Goal: Task Accomplishment & Management: Manage account settings

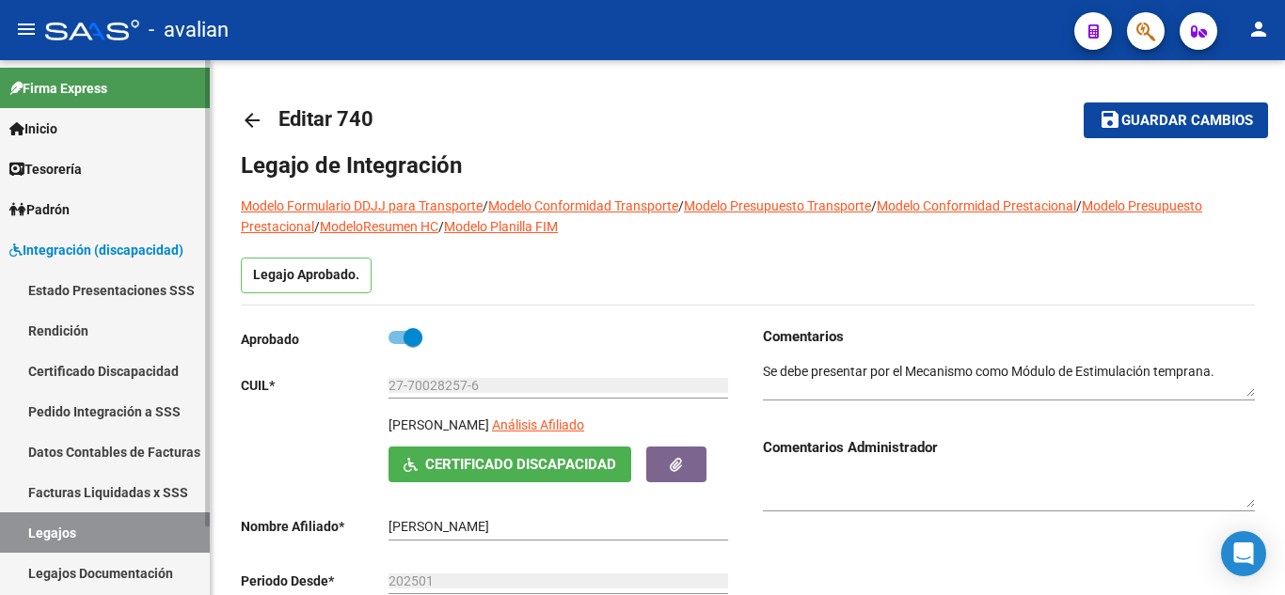
scroll to position [564, 0]
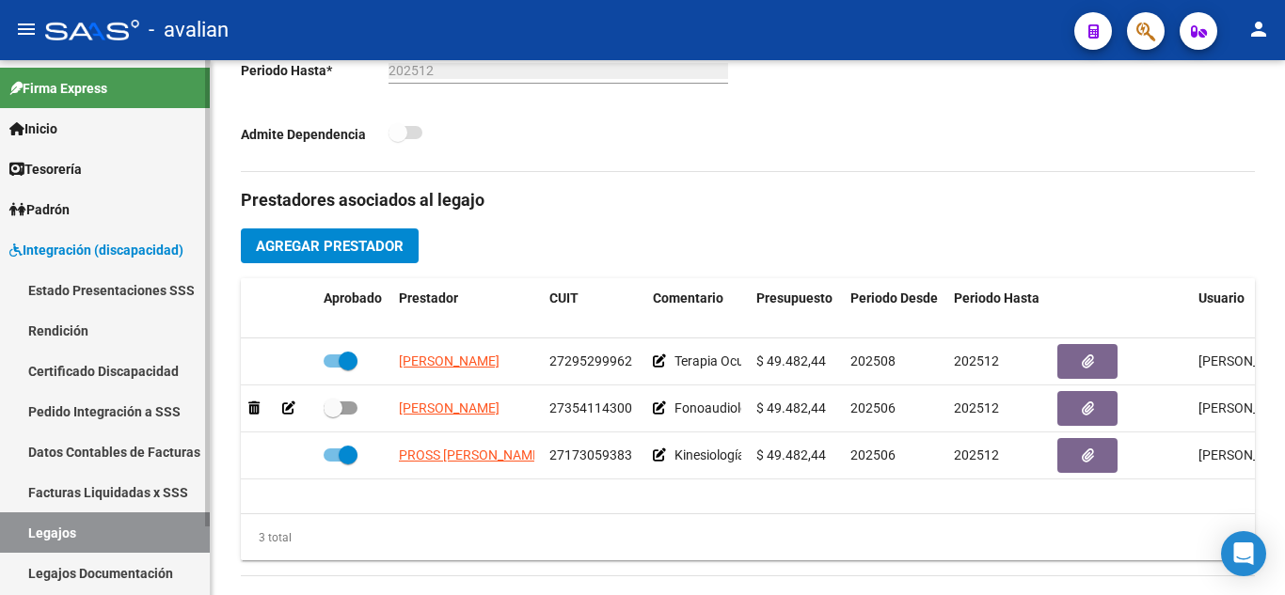
click at [79, 535] on link "Legajos" at bounding box center [105, 533] width 210 height 40
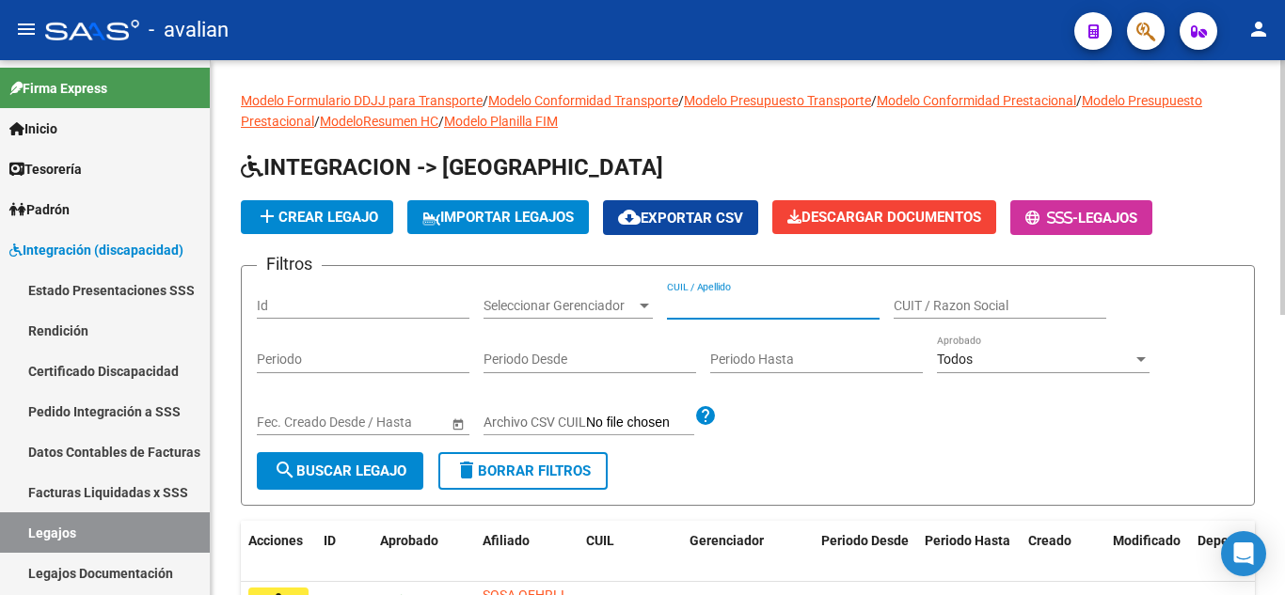
click at [749, 298] on input "CUIL / Apellido" at bounding box center [773, 306] width 213 height 16
paste input "20551442285"
type input "20551442285"
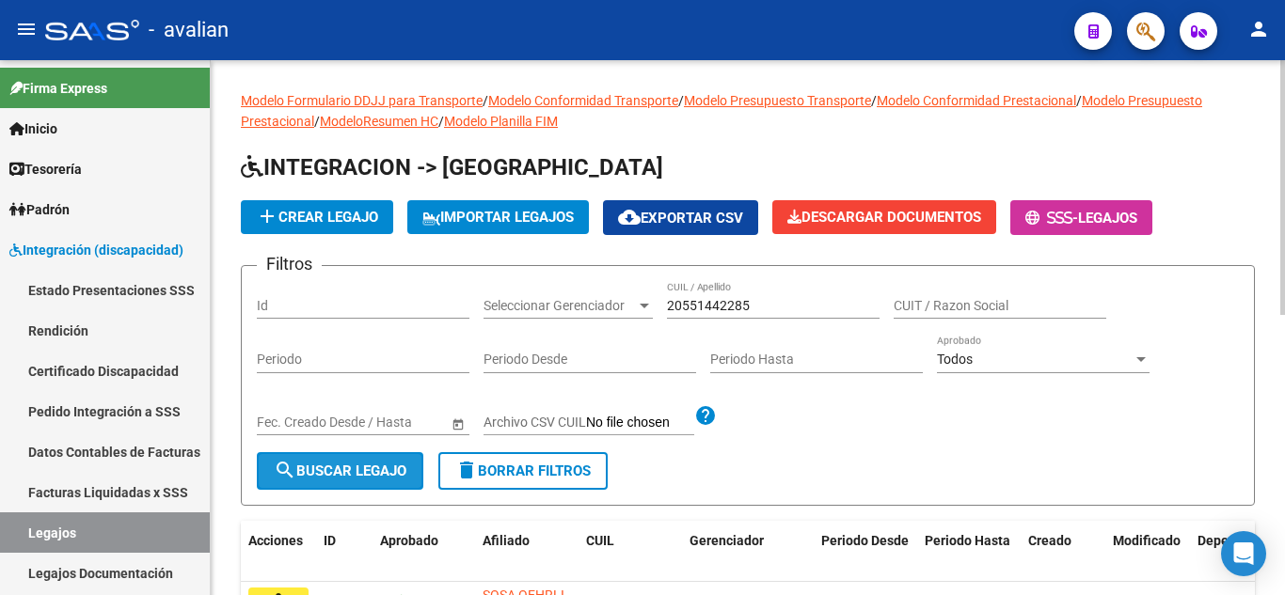
click at [302, 471] on span "search Buscar Legajo" at bounding box center [340, 471] width 133 height 17
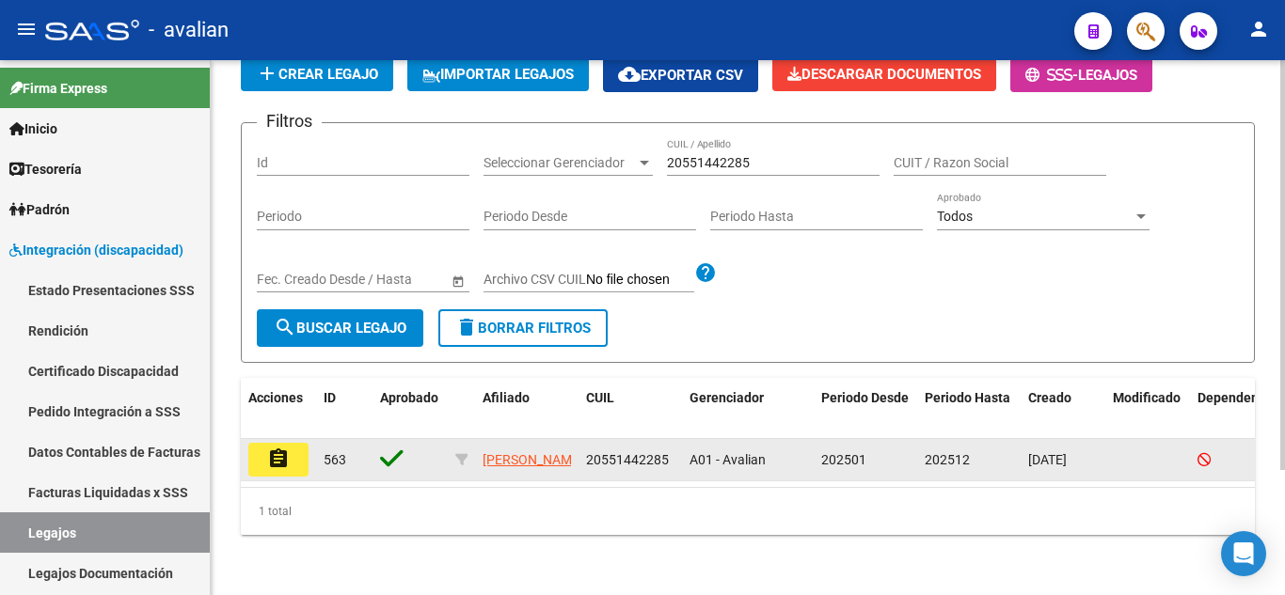
click at [286, 448] on mat-icon "assignment" at bounding box center [278, 459] width 23 height 23
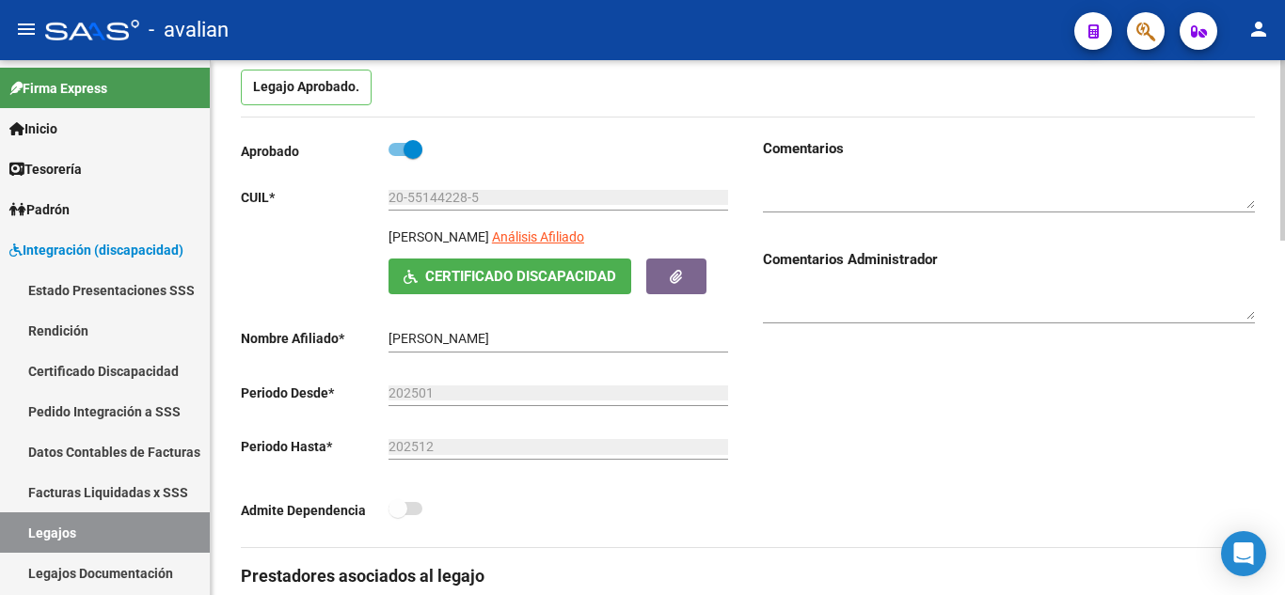
scroll to position [282, 0]
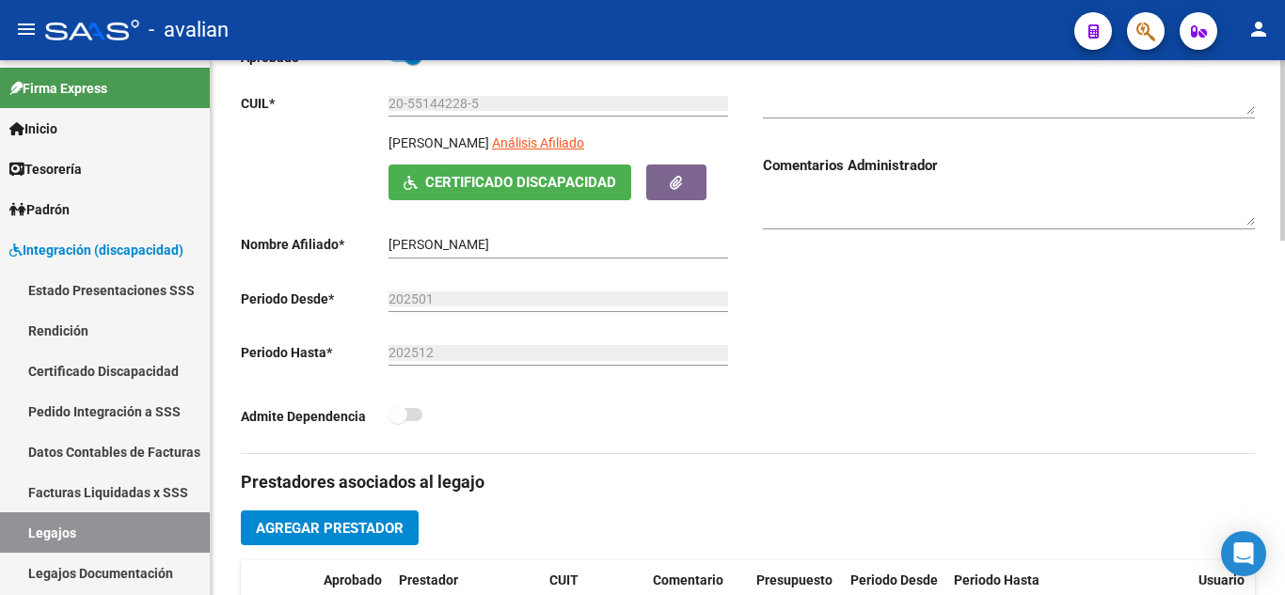
click at [467, 168] on button "Certificado Discapacidad" at bounding box center [509, 182] width 243 height 35
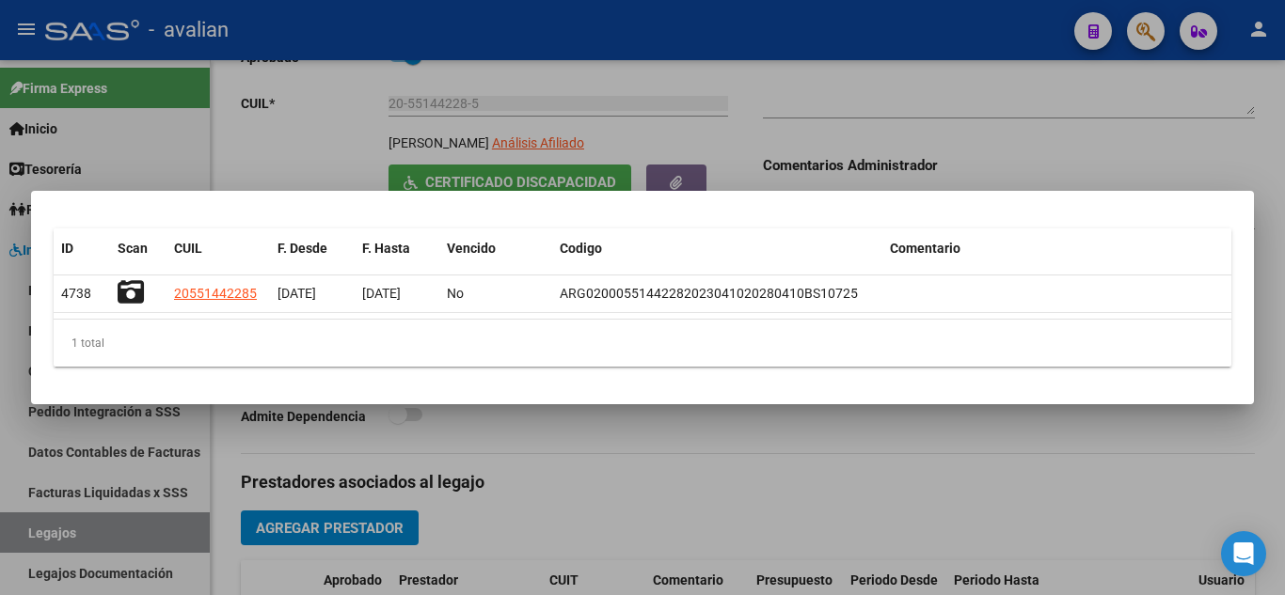
click at [1054, 146] on div at bounding box center [642, 297] width 1285 height 595
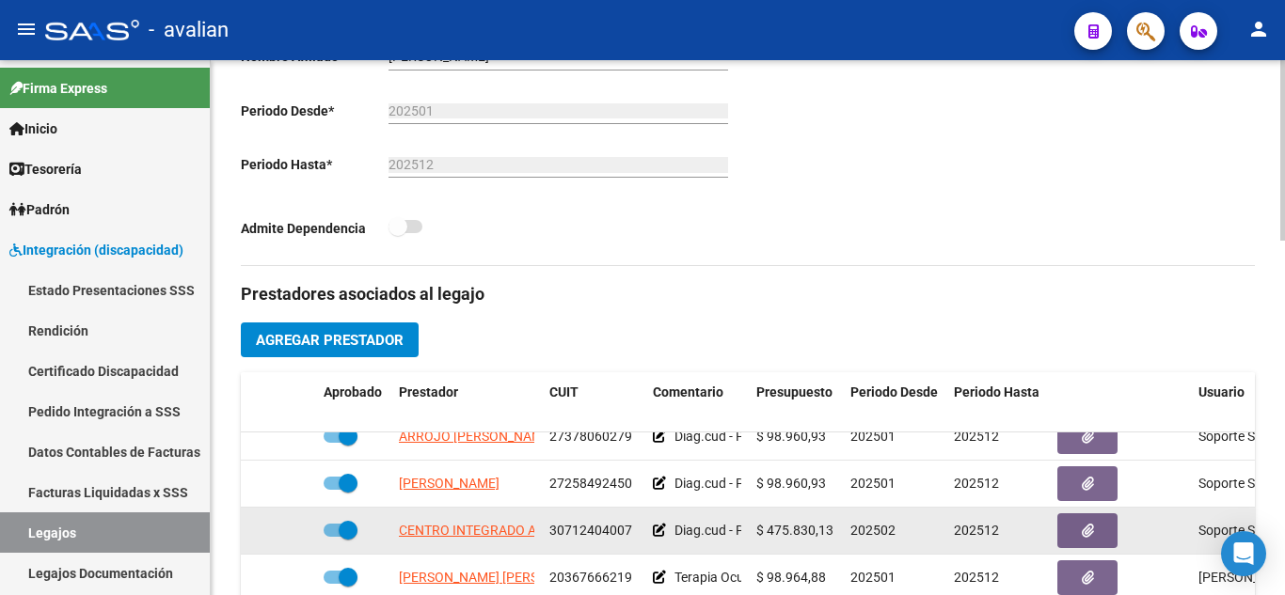
scroll to position [658, 0]
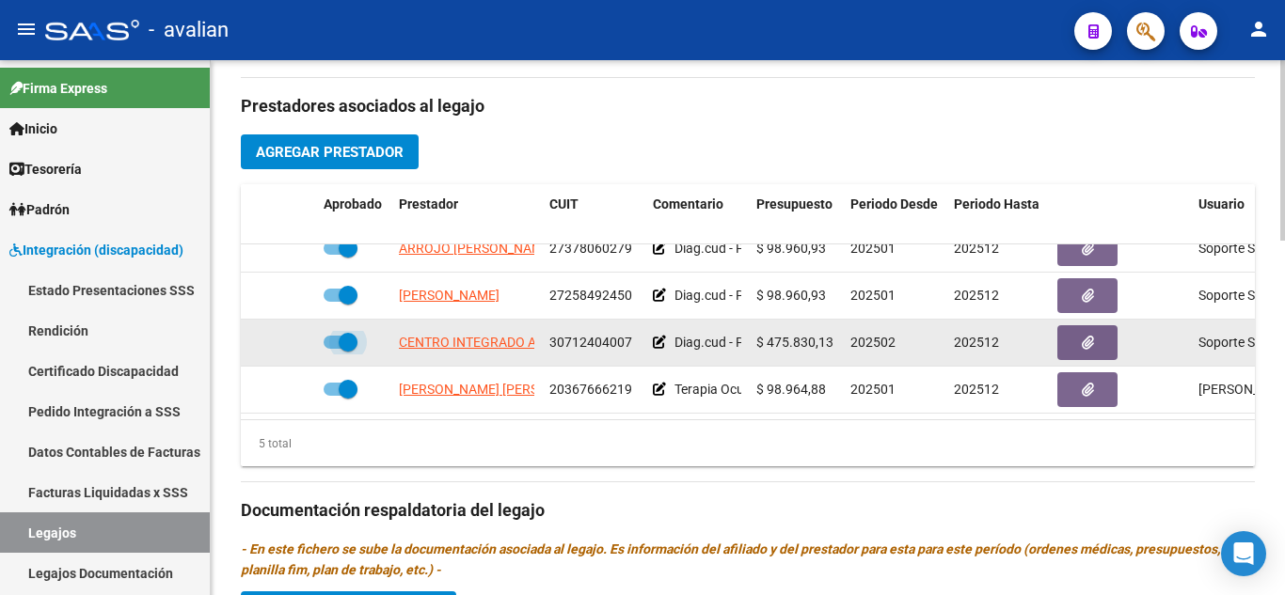
click at [331, 336] on span at bounding box center [341, 342] width 34 height 13
click at [332, 349] on input "checkbox" at bounding box center [332, 349] width 1 height 1
checkbox input "false"
click at [655, 336] on icon at bounding box center [659, 342] width 13 height 13
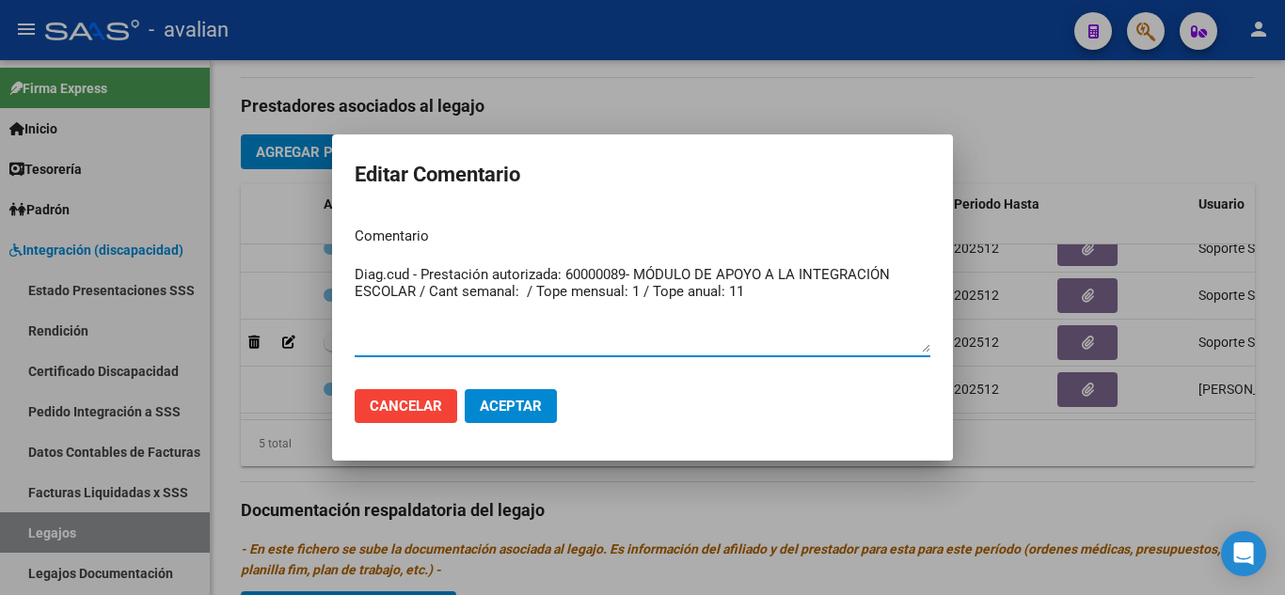
drag, startPoint x: 743, startPoint y: 290, endPoint x: 331, endPoint y: 299, distance: 412.0
click at [331, 298] on div "Editar Comentario Comentario Diag.cud - Prestación autorizada: 60000089- MÓDULO…" at bounding box center [642, 297] width 1285 height 595
drag, startPoint x: 634, startPoint y: 272, endPoint x: 336, endPoint y: 268, distance: 298.2
click at [336, 268] on mat-dialog-content "Comentario Diag.cud - Prestación autorizada: 60000089- MÓDULO DE APOYO A LA INT…" at bounding box center [642, 293] width 621 height 163
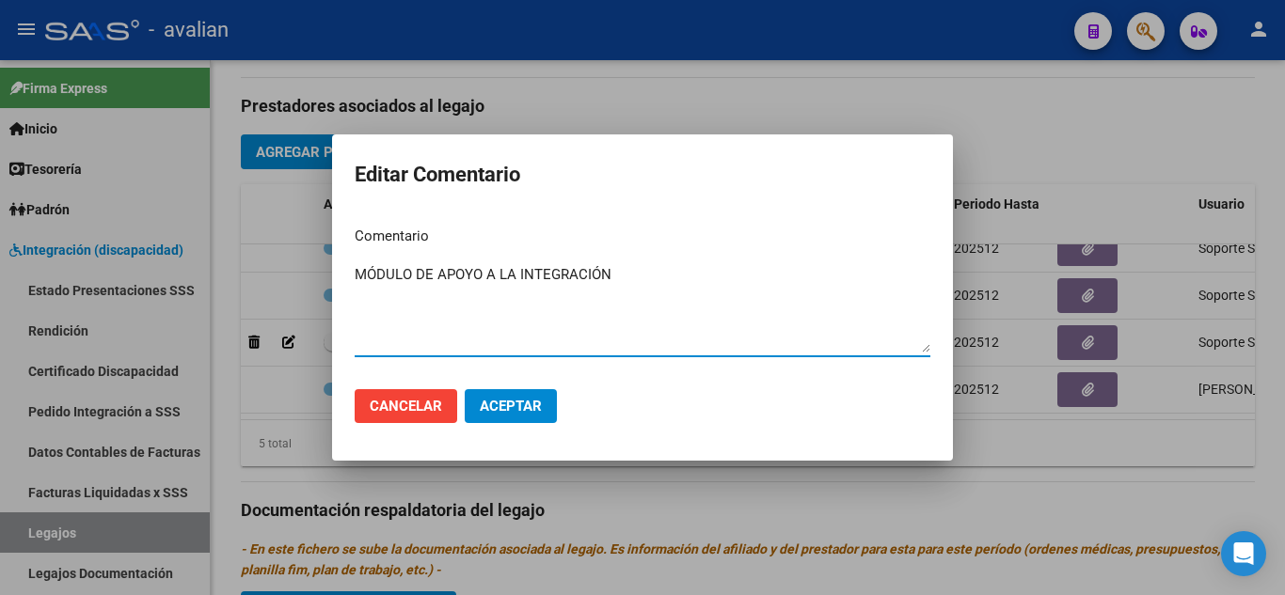
click at [372, 296] on textarea "MÓDULO DE APOYO A LA INTEGRACIÓN" at bounding box center [643, 308] width 576 height 88
drag, startPoint x: 683, startPoint y: 272, endPoint x: 692, endPoint y: 279, distance: 12.0
click at [684, 272] on textarea "MÓDULO DE APOYO A LA INTEGRACIÓN" at bounding box center [643, 308] width 576 height 88
type textarea "MÓDULO DE APOYO A LA INTEGRACIÓN CESE [DATE]"
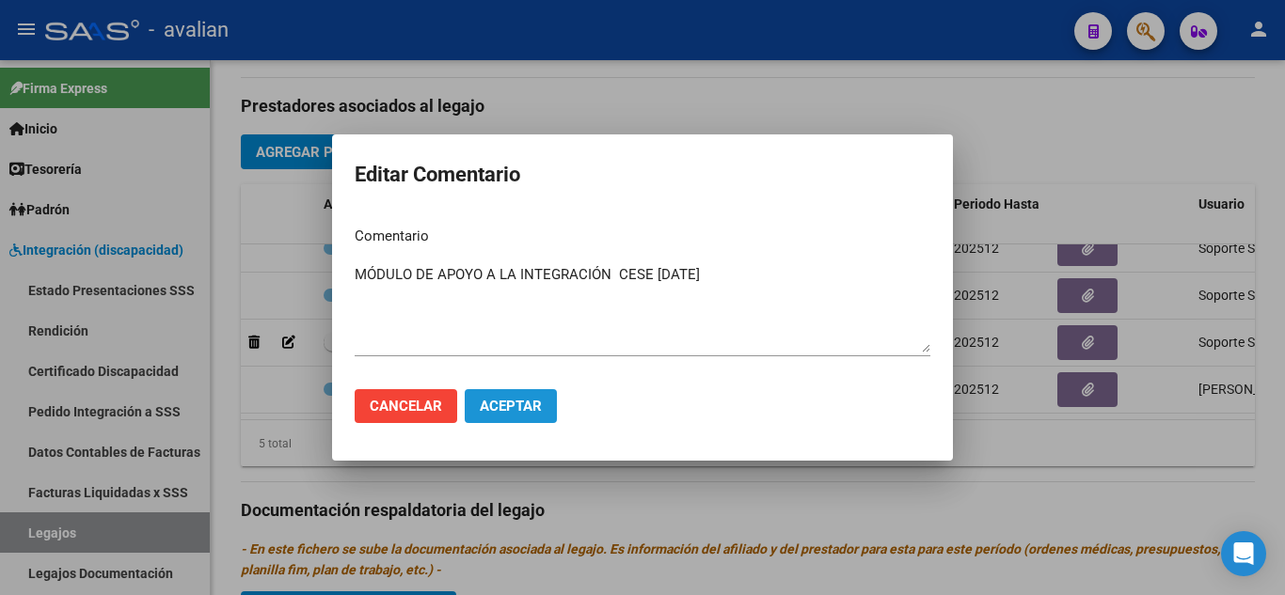
click at [527, 396] on button "Aceptar" at bounding box center [511, 406] width 92 height 34
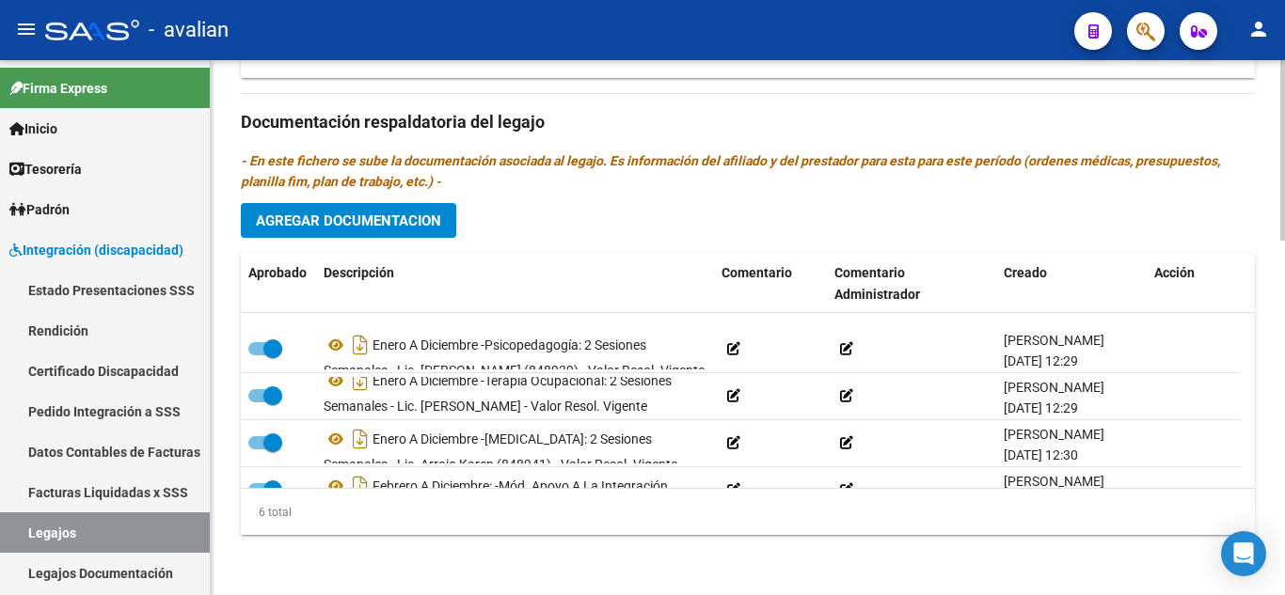
scroll to position [114, 0]
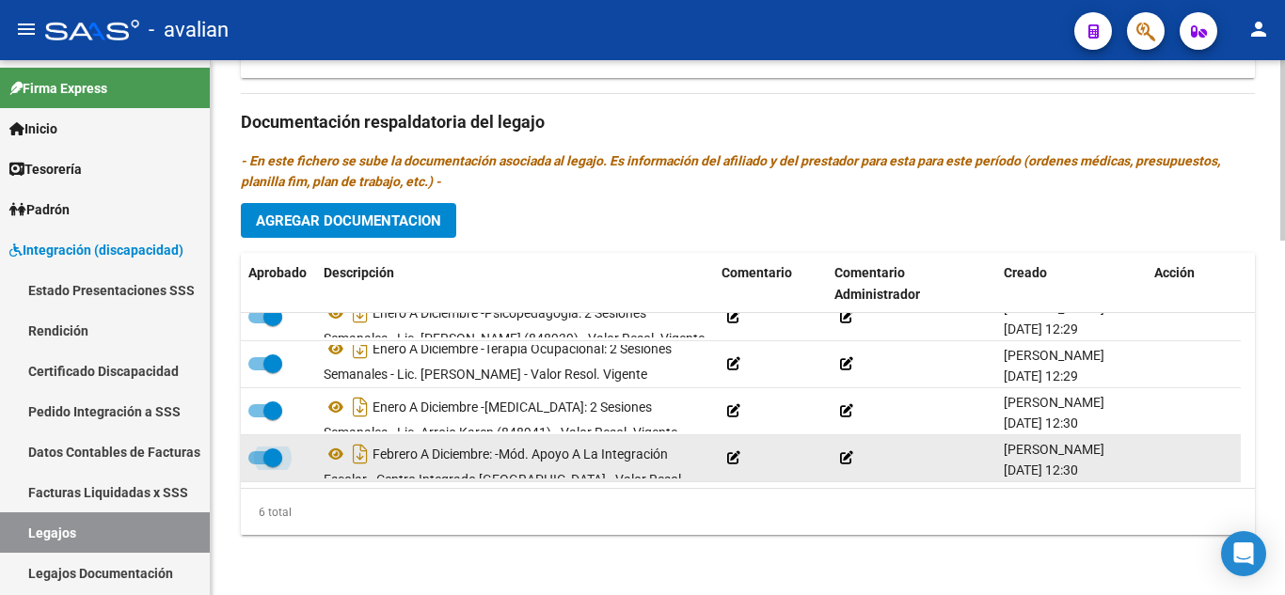
click at [253, 462] on span at bounding box center [265, 457] width 34 height 13
click at [257, 465] on input "checkbox" at bounding box center [257, 465] width 1 height 1
checkbox input "false"
click at [332, 455] on icon at bounding box center [336, 454] width 24 height 23
click at [733, 451] on icon at bounding box center [733, 457] width 13 height 13
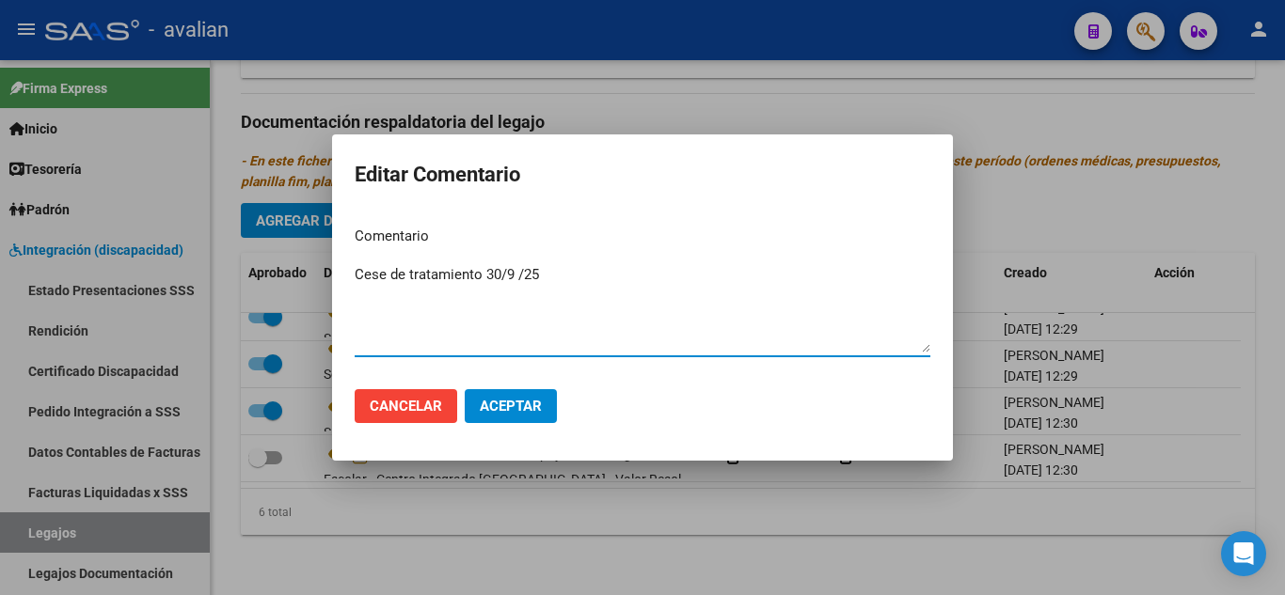
type textarea "Cese de tratamiento 30/9 /25"
click at [515, 402] on span "Aceptar" at bounding box center [511, 406] width 62 height 17
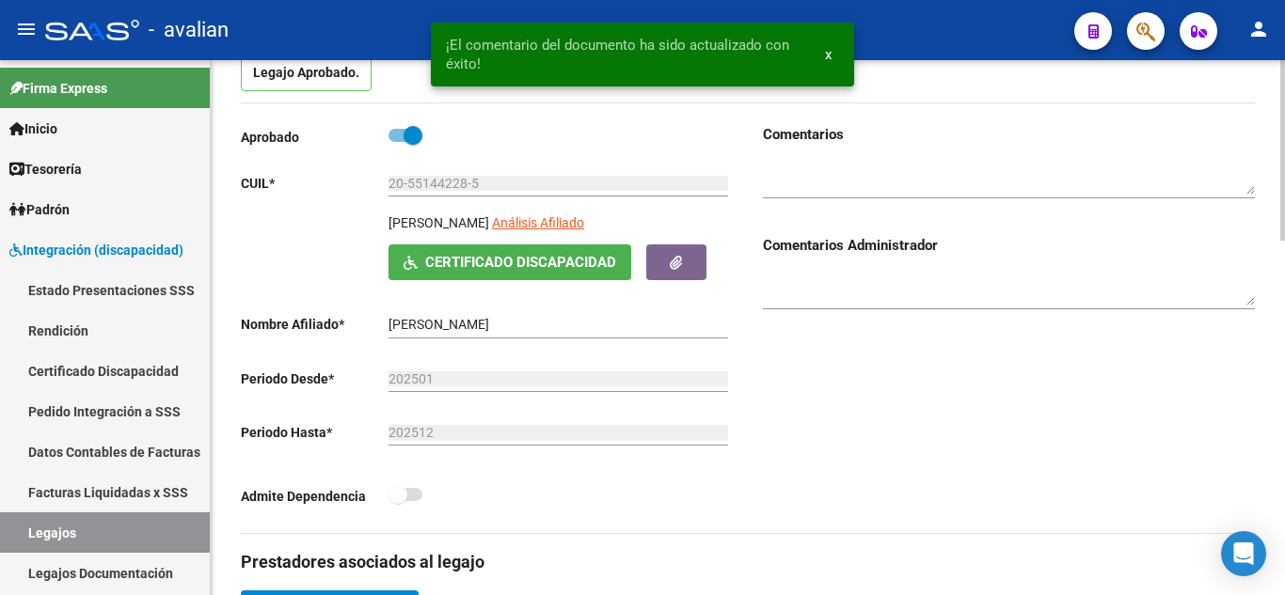
scroll to position [0, 0]
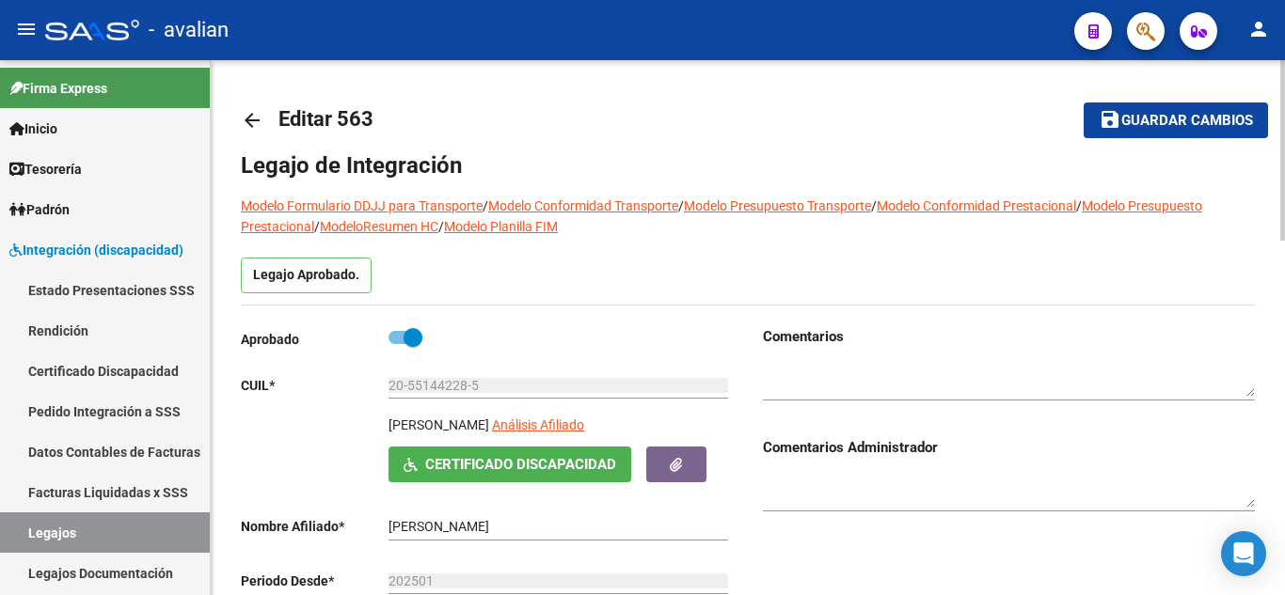
click at [881, 357] on div at bounding box center [1009, 374] width 492 height 54
click at [878, 401] on div at bounding box center [1009, 382] width 492 height 70
click at [864, 373] on textarea at bounding box center [1009, 380] width 492 height 36
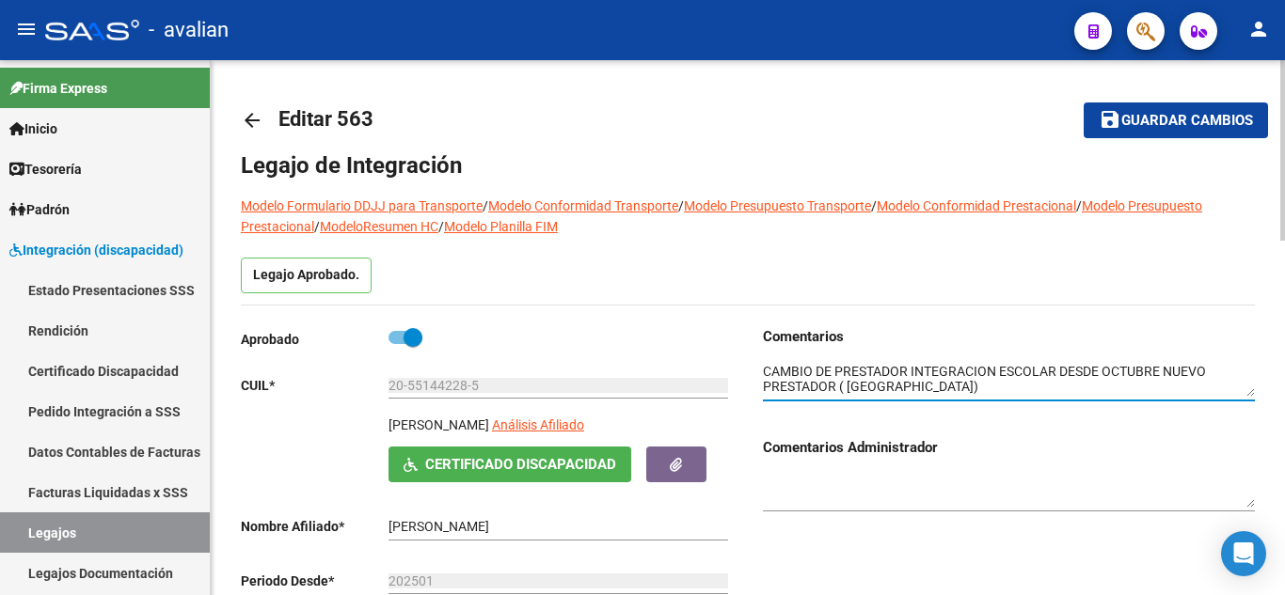
type textarea "CAMBIO DE PRESTADOR INTEGRACION ESCOLAR DESDE OCTUBRE NUEVO PRESTADOR ( [GEOGRA…"
click at [1192, 110] on button "save Guardar cambios" at bounding box center [1175, 120] width 184 height 35
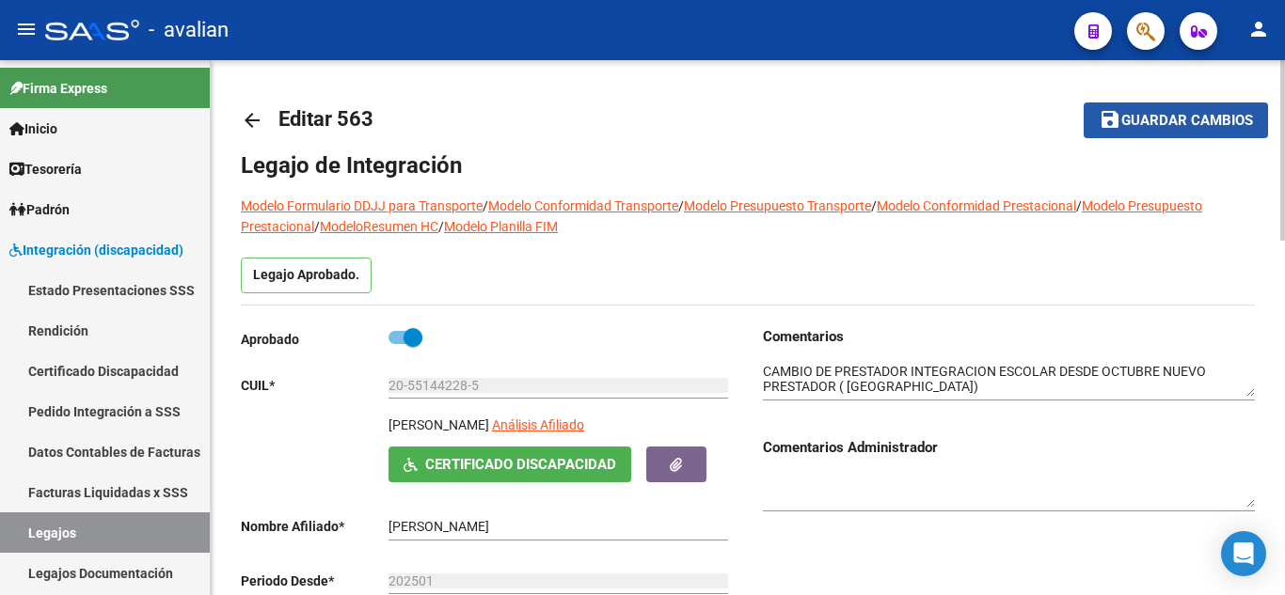
click at [1138, 128] on span "Guardar cambios" at bounding box center [1187, 121] width 132 height 17
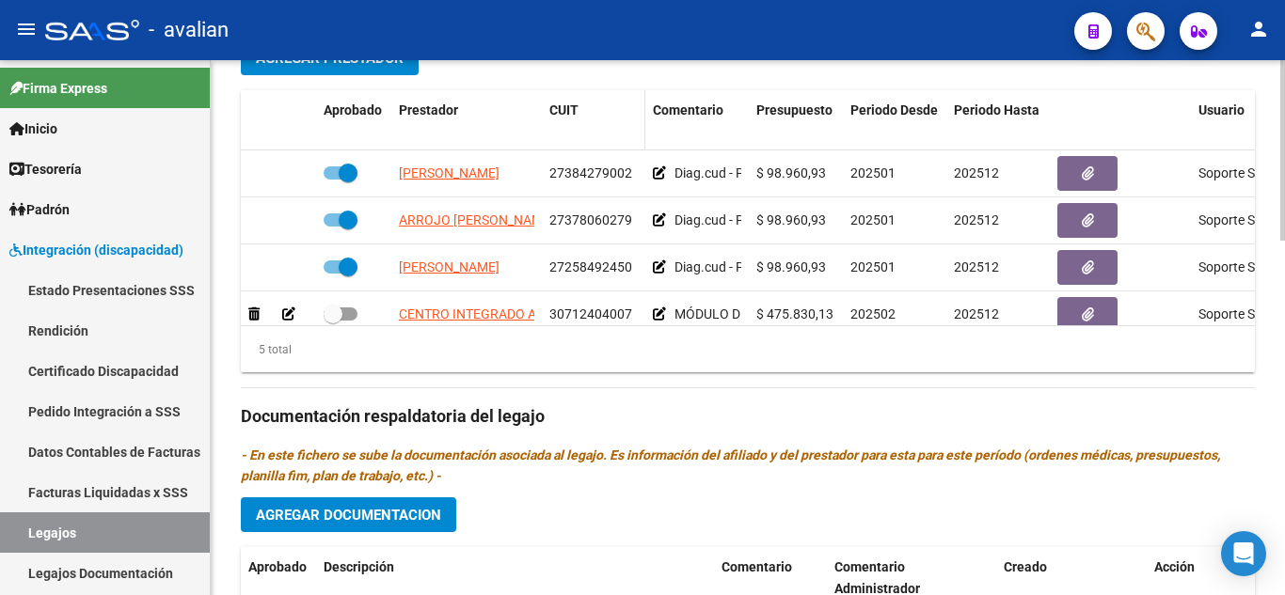
scroll to position [564, 0]
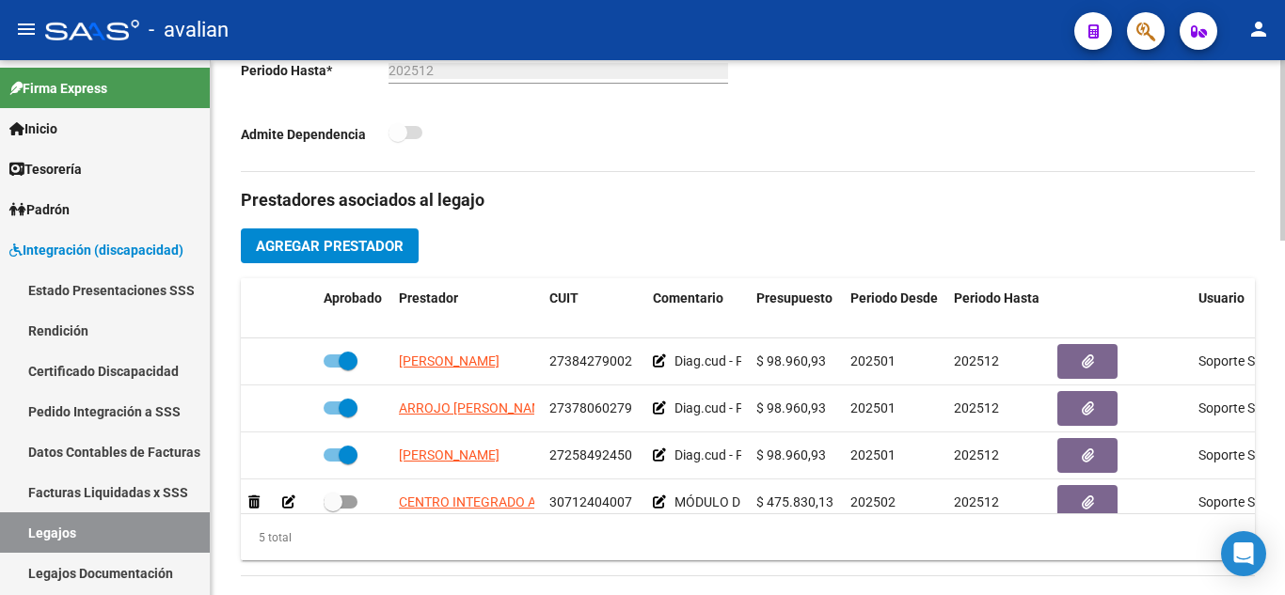
click at [338, 247] on span "Agregar Prestador" at bounding box center [330, 246] width 148 height 17
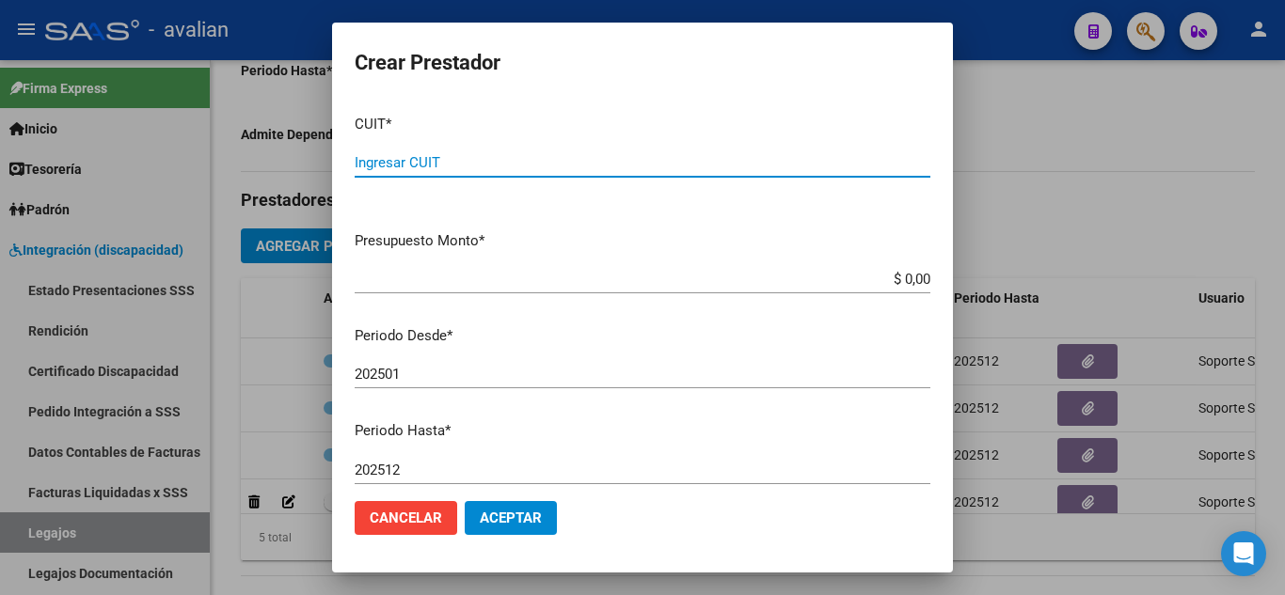
paste input "30-71546027-7"
type input "30-71546027-7"
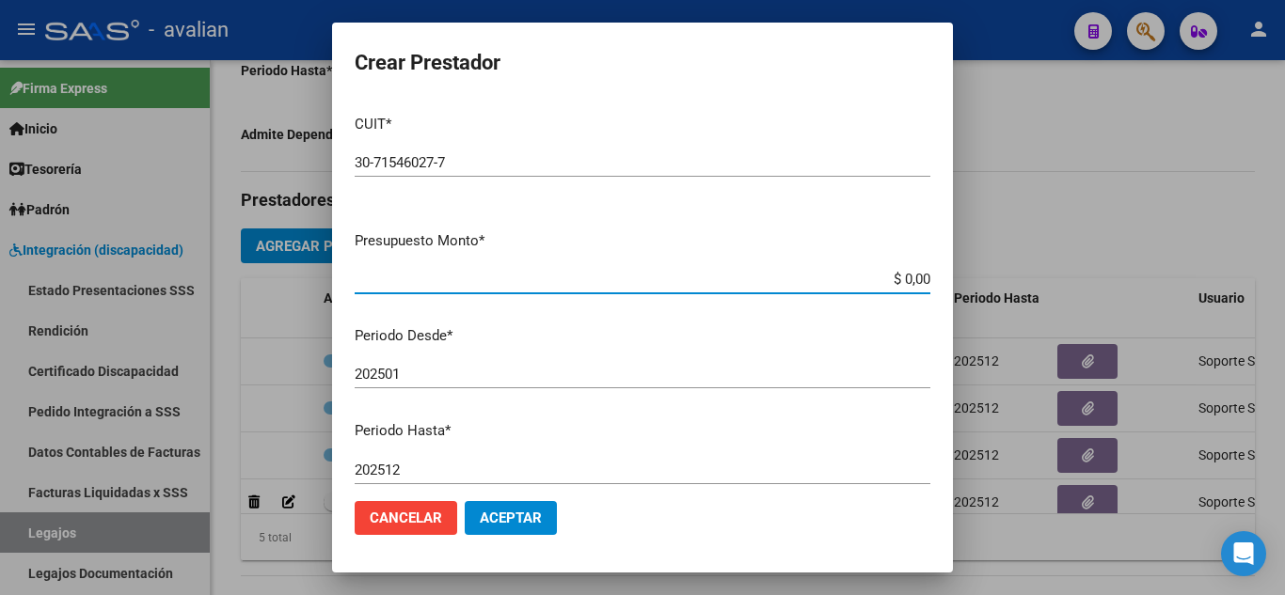
drag, startPoint x: 885, startPoint y: 279, endPoint x: 950, endPoint y: 287, distance: 65.3
click at [950, 287] on mat-dialog-content "CUIT * 30-71546027-7 Ingresar CUIT ARCA Padrón Presupuesto Monto * $ 0,00 Ingre…" at bounding box center [642, 293] width 621 height 387
click at [1021, 166] on div at bounding box center [642, 297] width 1285 height 595
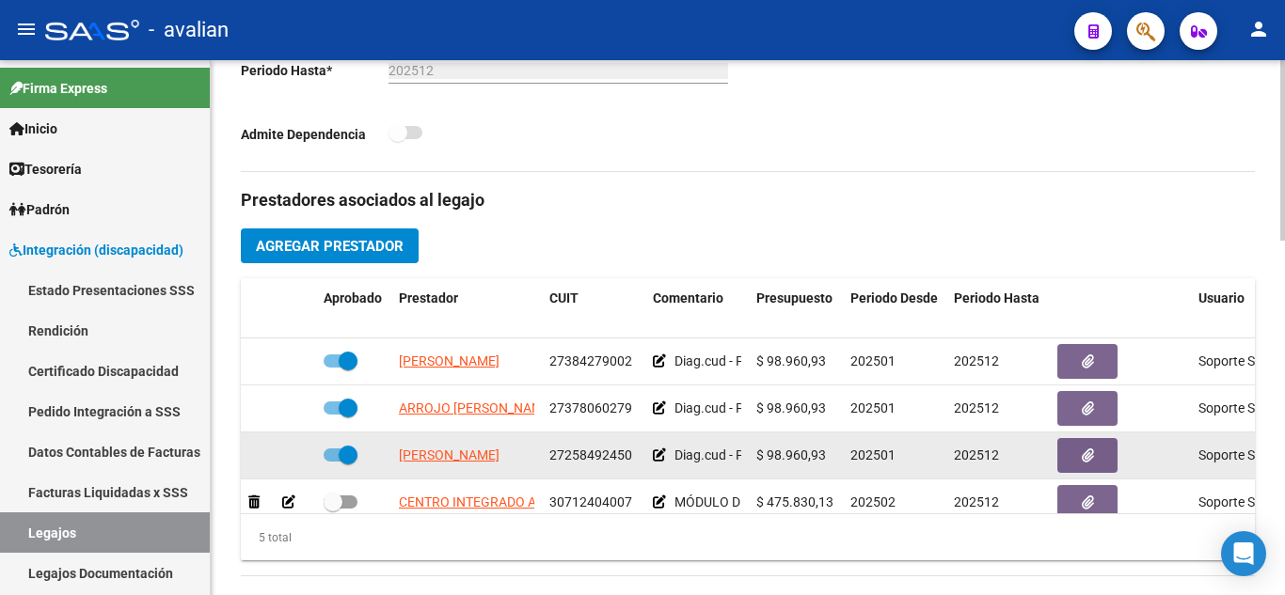
scroll to position [81, 0]
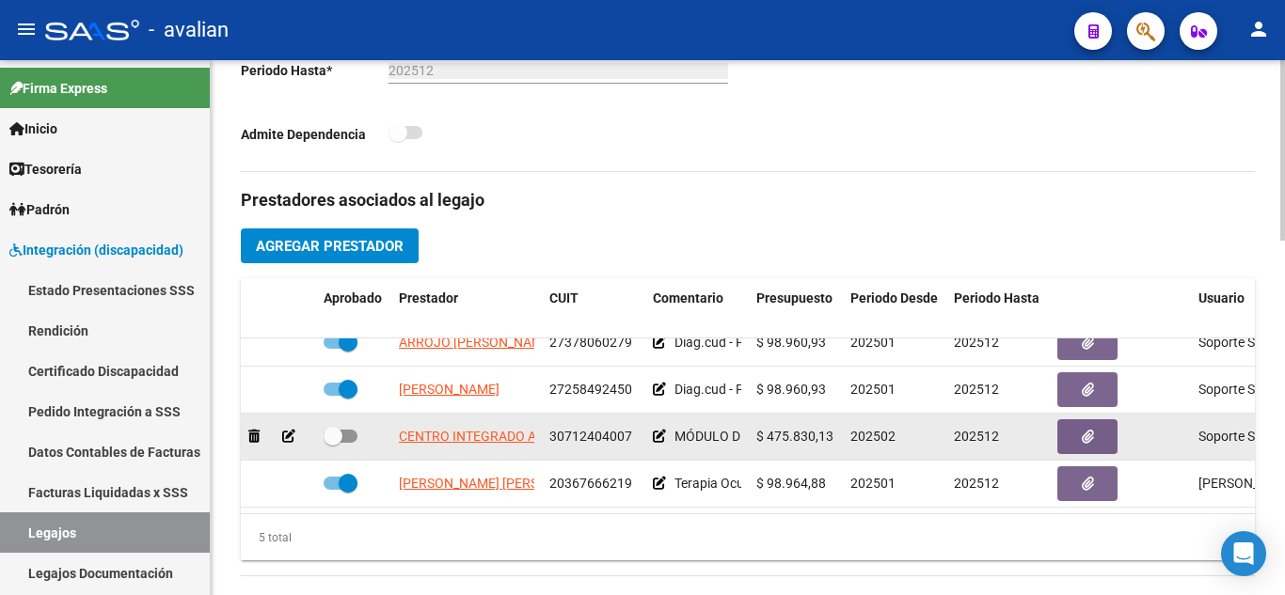
drag, startPoint x: 770, startPoint y: 421, endPoint x: 833, endPoint y: 423, distance: 63.0
click at [833, 426] on div "$ 475.830,13" at bounding box center [795, 437] width 79 height 22
copy span "475.830,13"
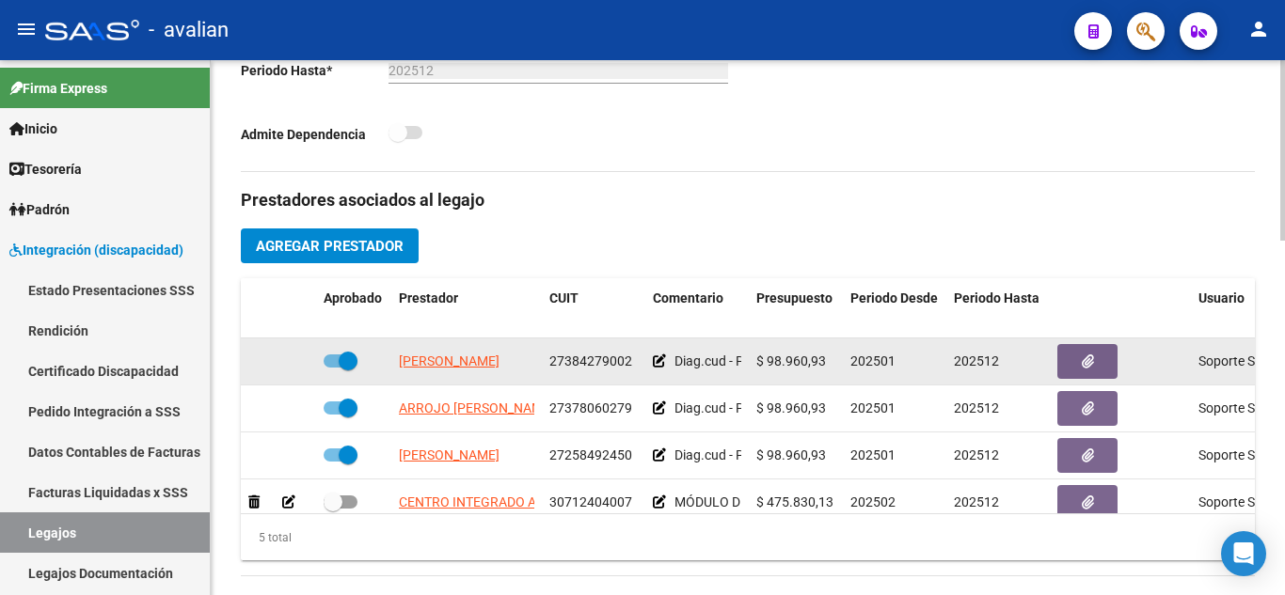
scroll to position [470, 0]
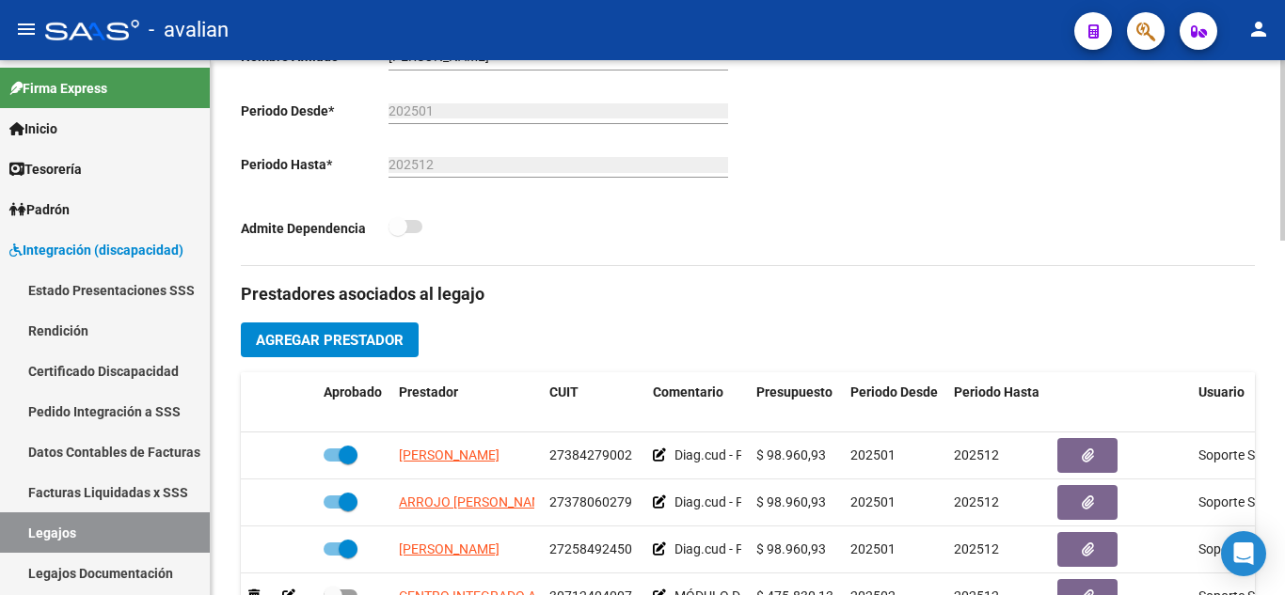
click at [370, 330] on button "Agregar Prestador" at bounding box center [330, 340] width 178 height 35
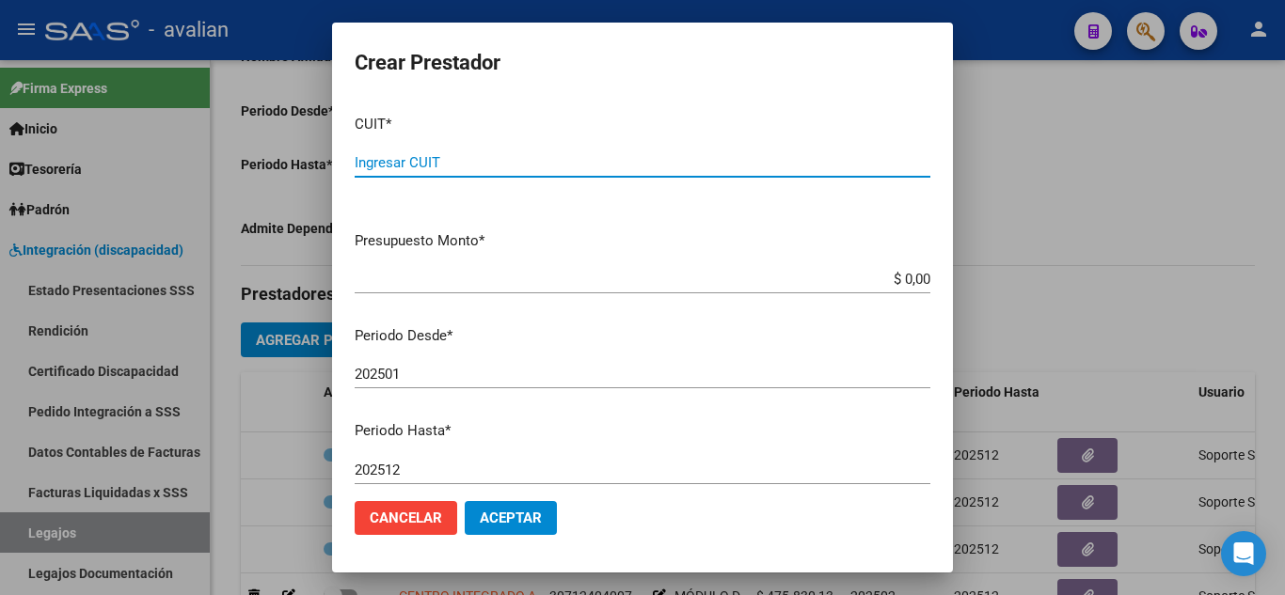
paste input "30-71546027-7"
type input "30-71546027-7"
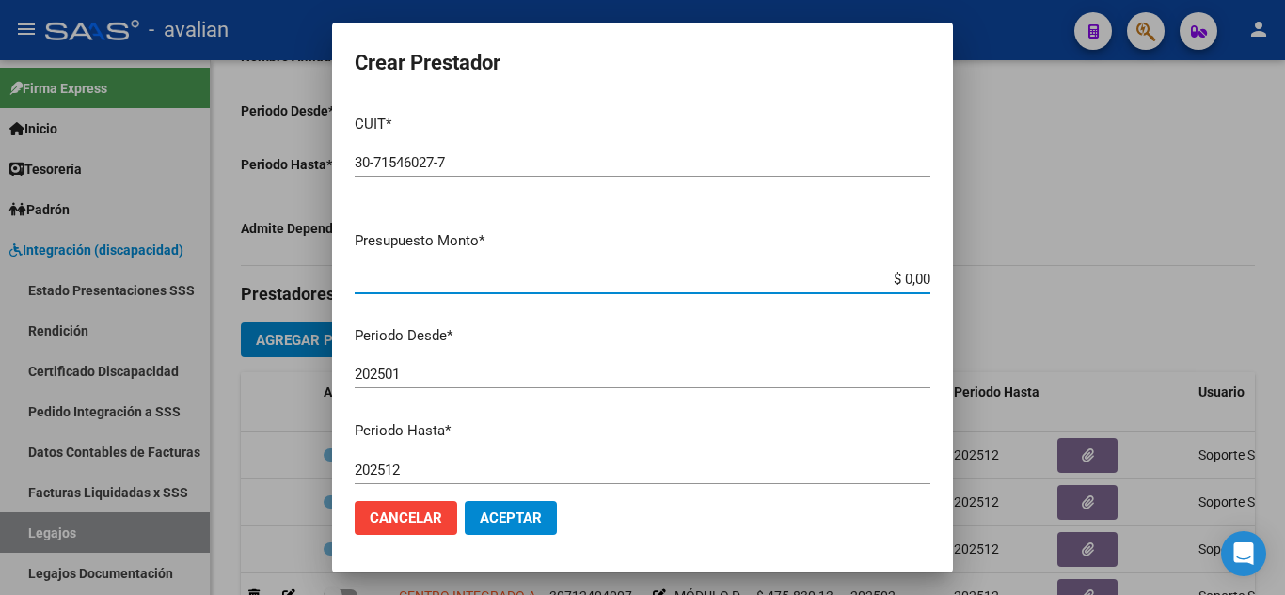
drag, startPoint x: 886, startPoint y: 276, endPoint x: 965, endPoint y: 282, distance: 79.3
click at [965, 282] on div "Crear Prestador CUIT * 30-71546027-7 Ingresar CUIT ARCA Padrón Presupuesto Mont…" at bounding box center [642, 297] width 1285 height 595
paste input "475.830,13"
type input "$ 475.830,13"
click at [718, 383] on div "202501 Ingresar el periodo" at bounding box center [643, 374] width 576 height 28
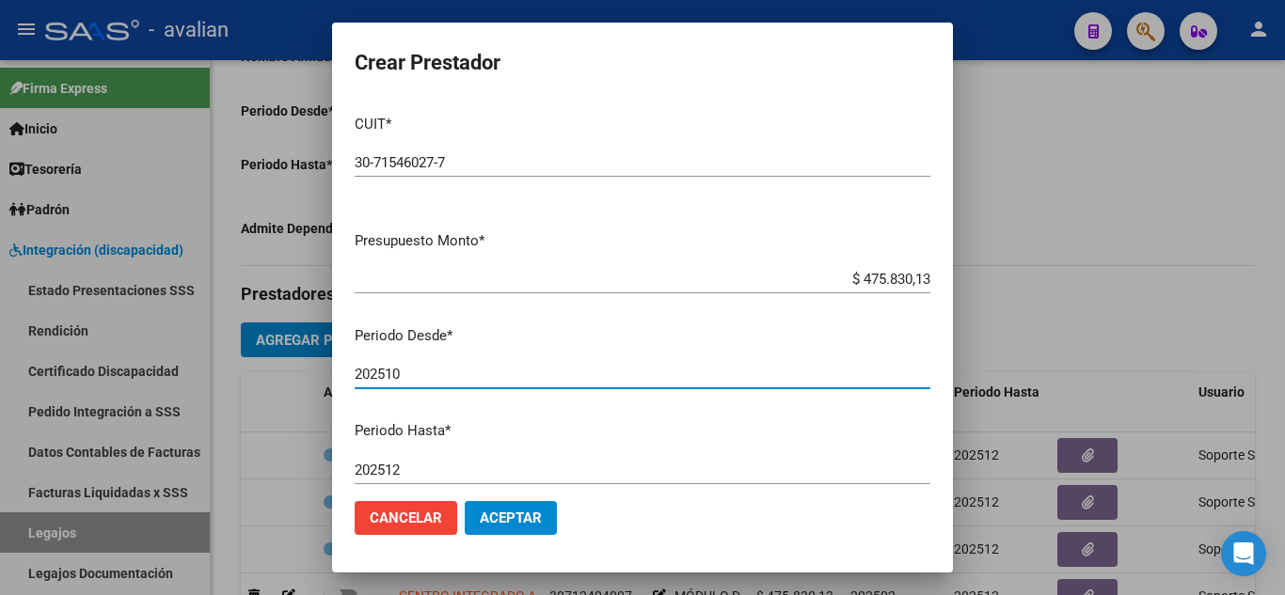
type input "202510"
click at [522, 509] on button "Aceptar" at bounding box center [511, 518] width 92 height 34
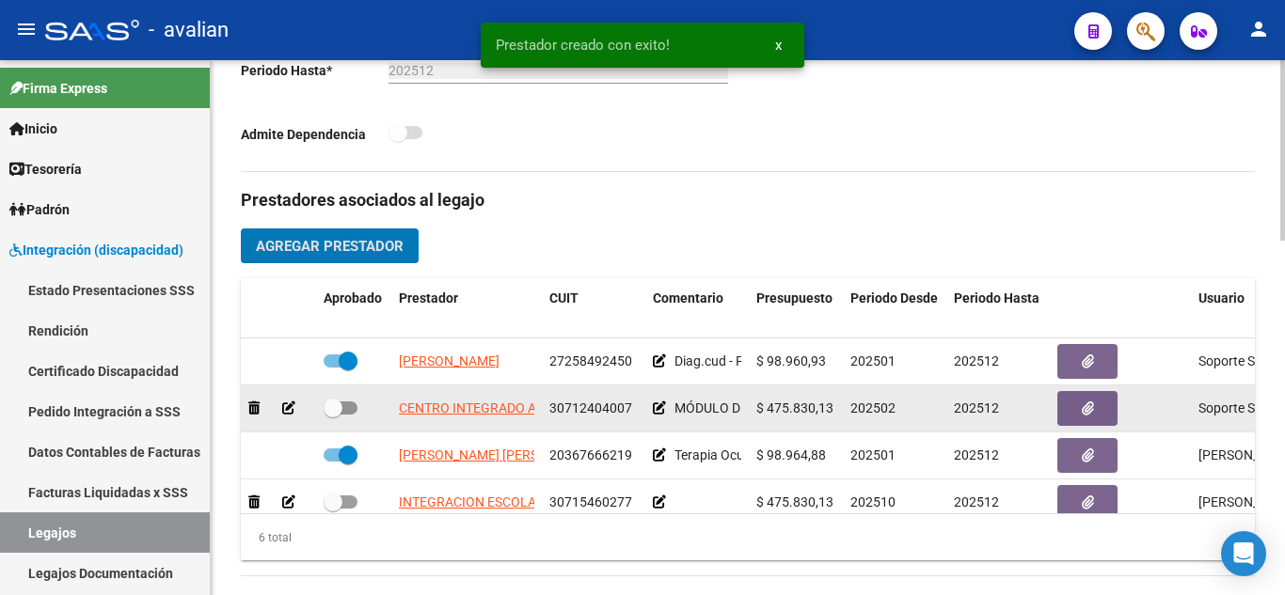
scroll to position [128, 0]
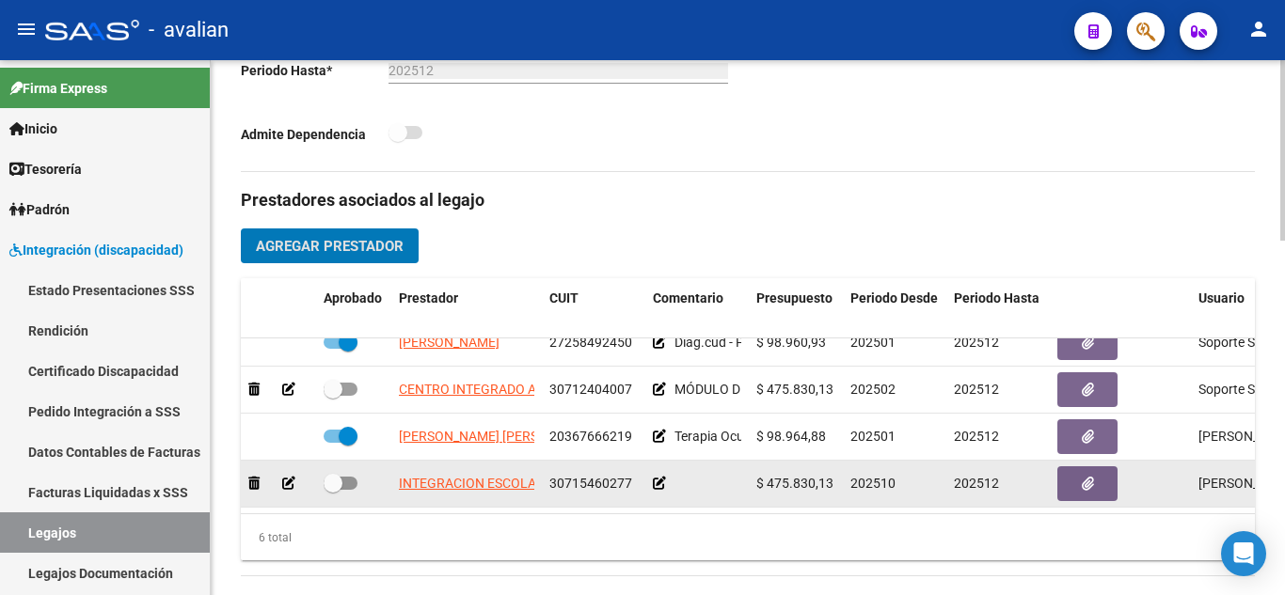
click at [661, 477] on icon at bounding box center [659, 483] width 13 height 13
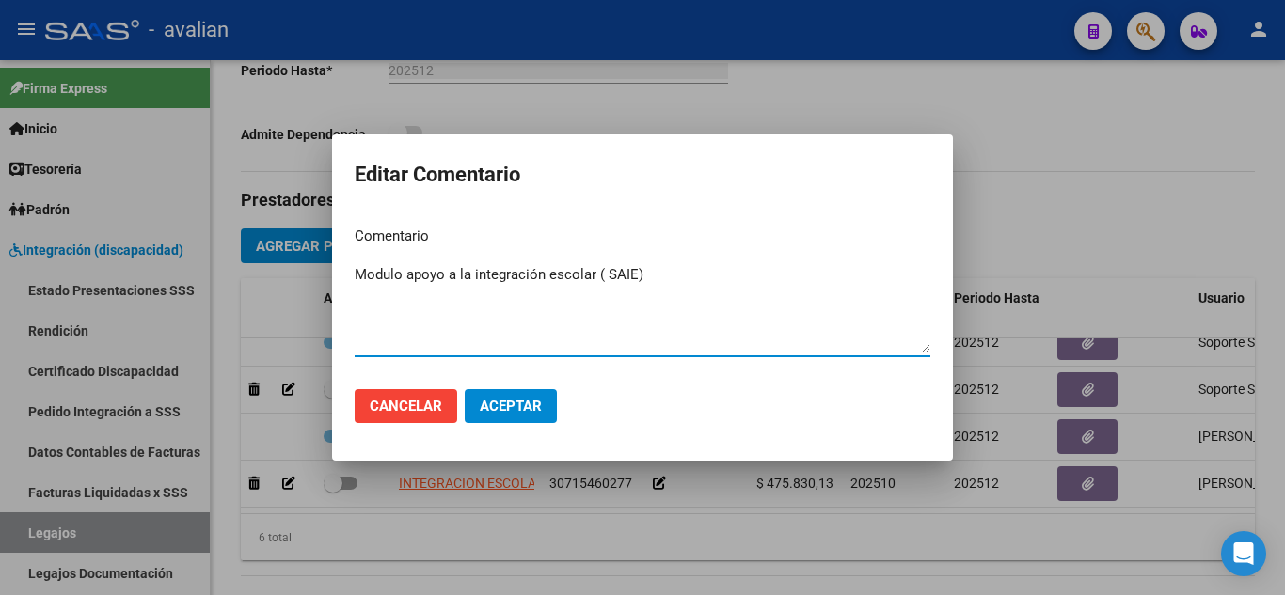
type textarea "Modulo apoyo a la integración escolar ( SAIE)"
click at [534, 414] on span "Aceptar" at bounding box center [511, 406] width 62 height 17
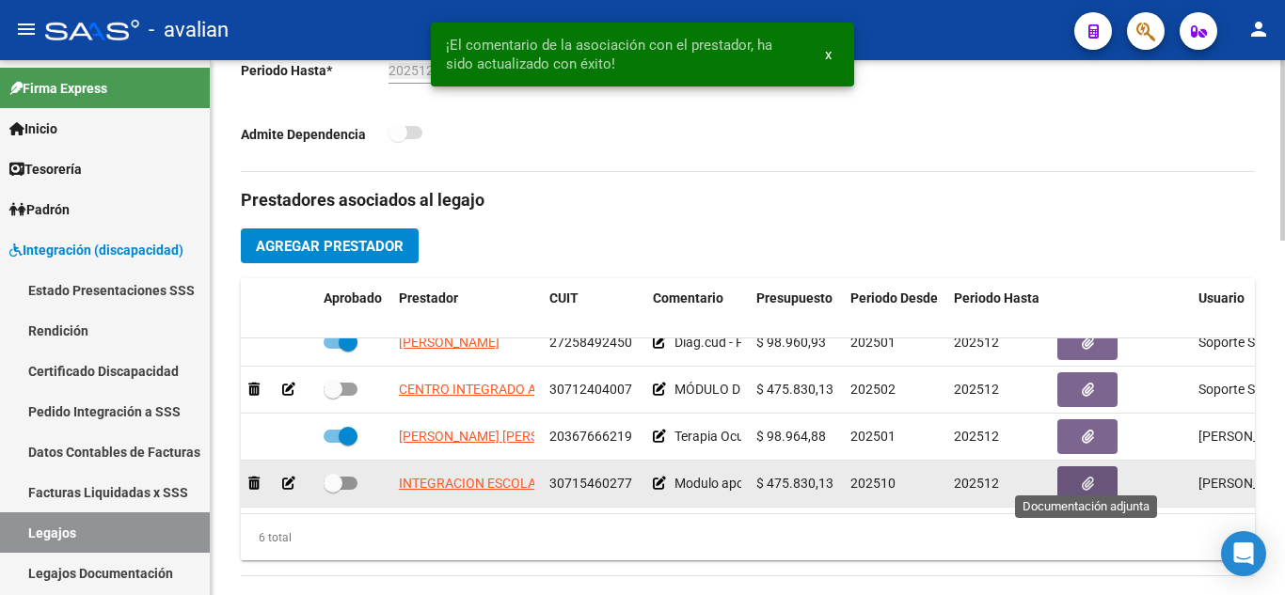
click at [1070, 471] on button "button" at bounding box center [1087, 483] width 60 height 35
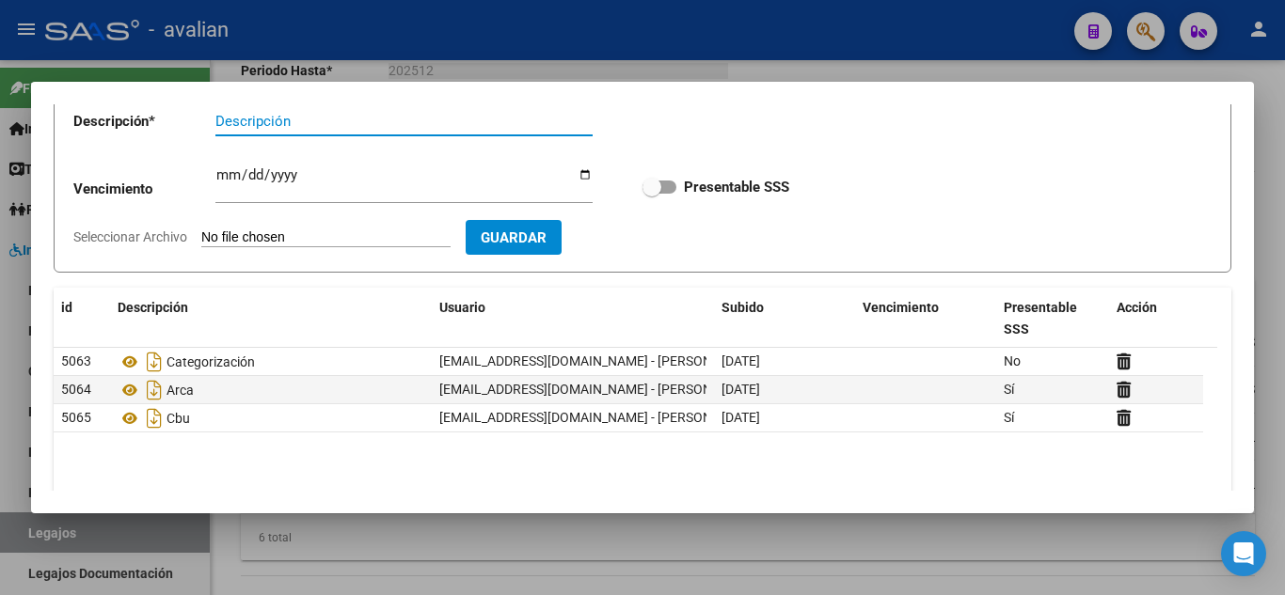
scroll to position [0, 0]
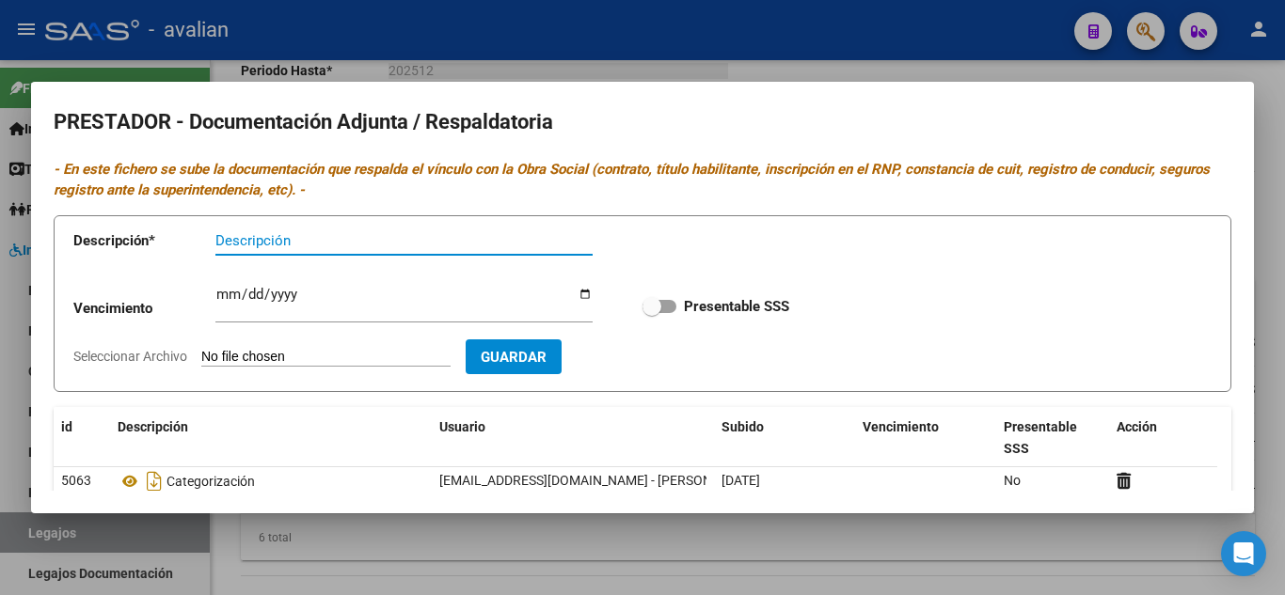
click at [868, 49] on div at bounding box center [642, 297] width 1285 height 595
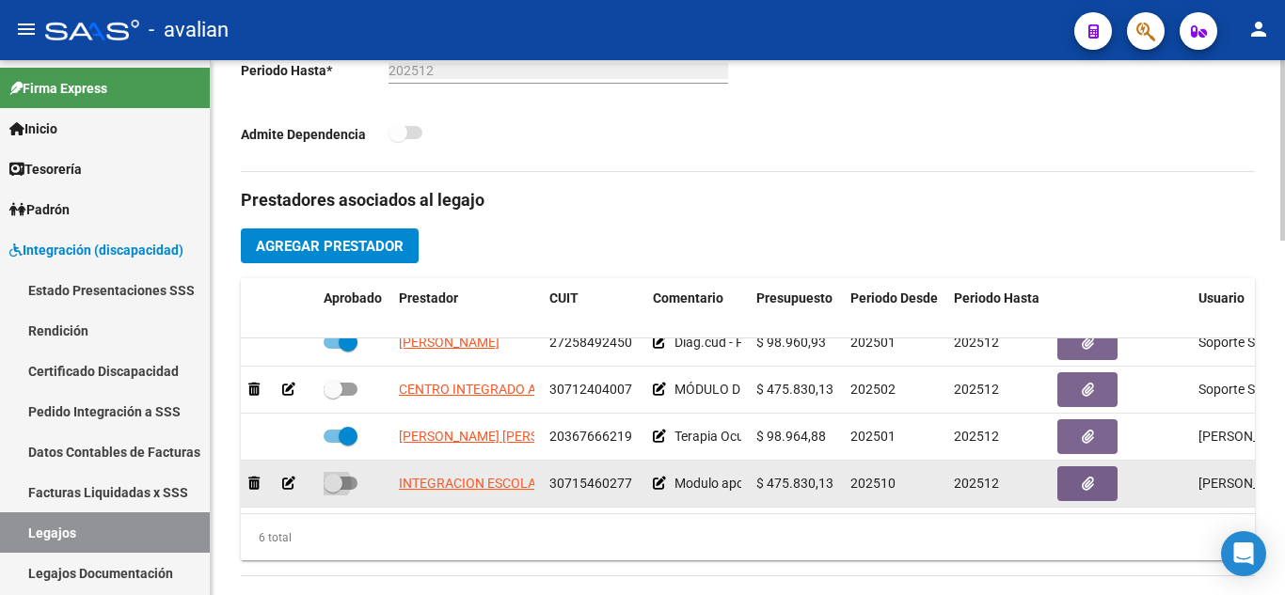
click at [344, 477] on span at bounding box center [341, 483] width 34 height 13
click at [333, 490] on input "checkbox" at bounding box center [332, 490] width 1 height 1
checkbox input "true"
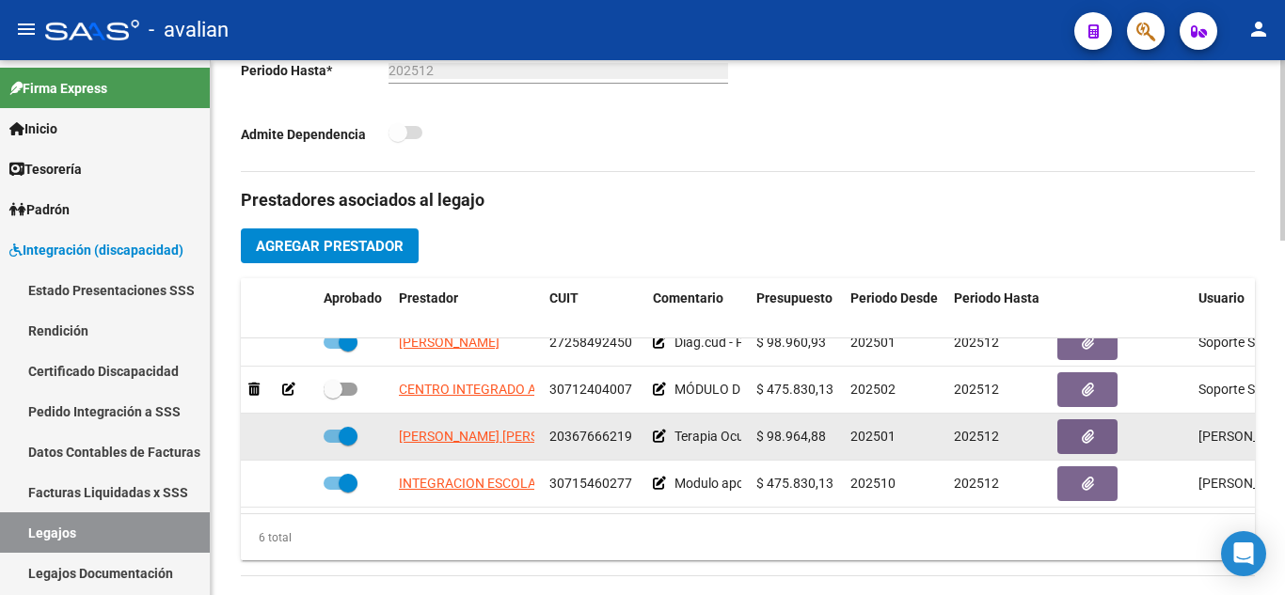
scroll to position [658, 0]
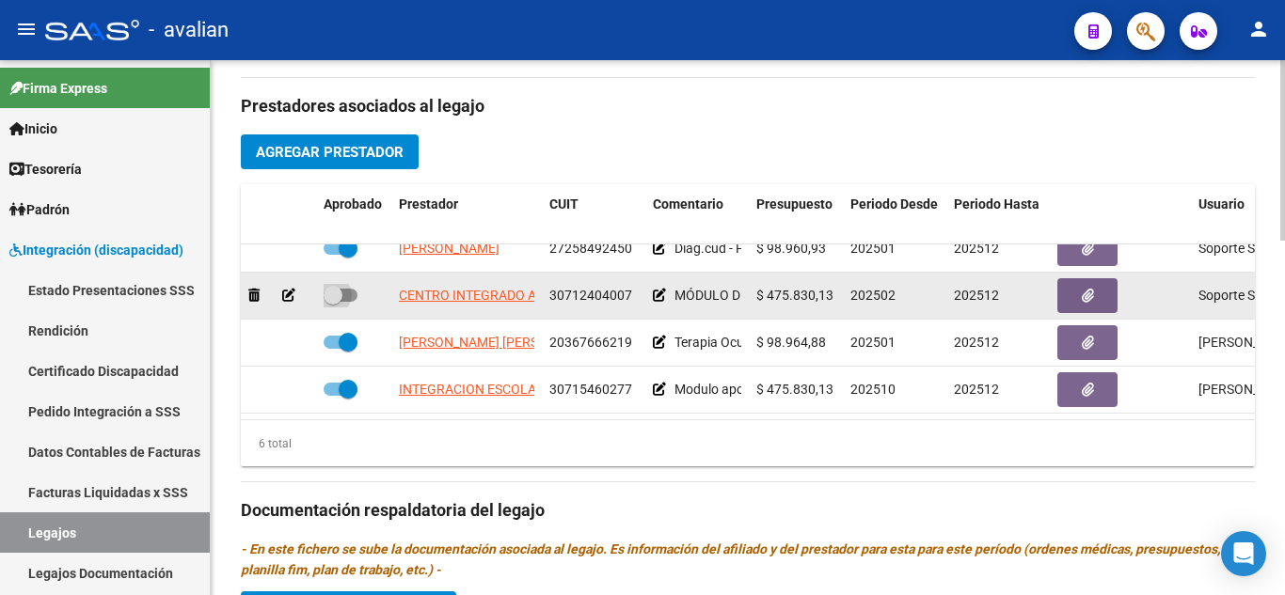
click at [350, 289] on span at bounding box center [341, 295] width 34 height 13
click at [333, 302] on input "checkbox" at bounding box center [332, 302] width 1 height 1
drag, startPoint x: 545, startPoint y: 278, endPoint x: 641, endPoint y: 289, distance: 96.5
click at [641, 289] on datatable-body-cell "30712404007" at bounding box center [593, 296] width 103 height 46
copy span "30712404007"
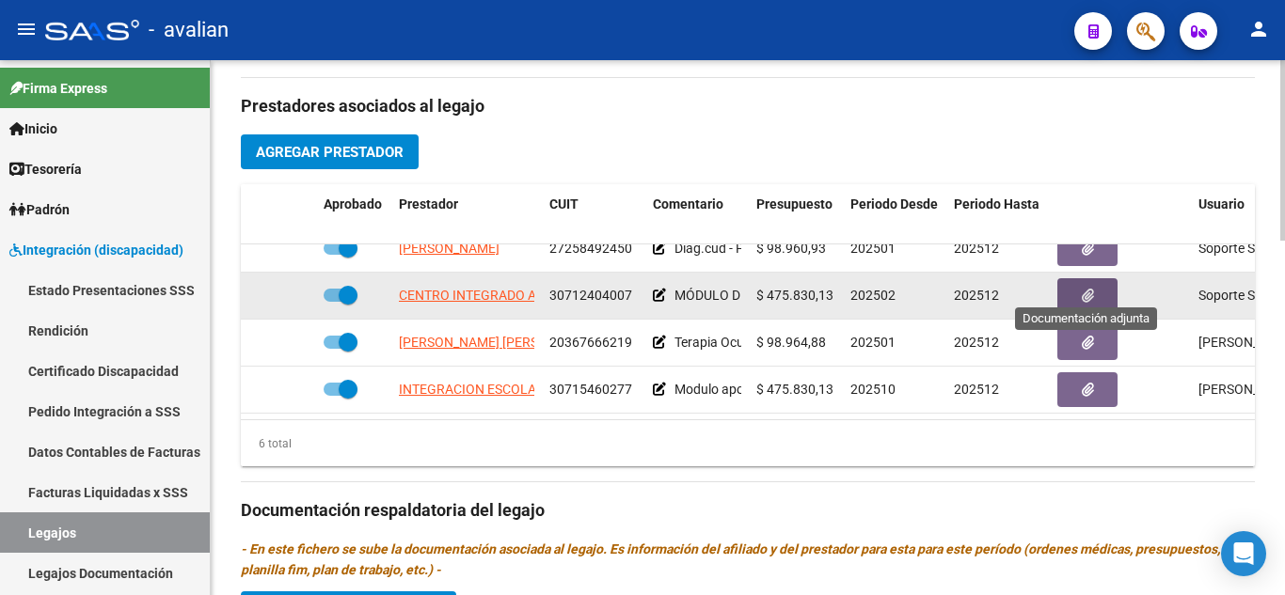
click at [1111, 278] on button "button" at bounding box center [1087, 295] width 60 height 35
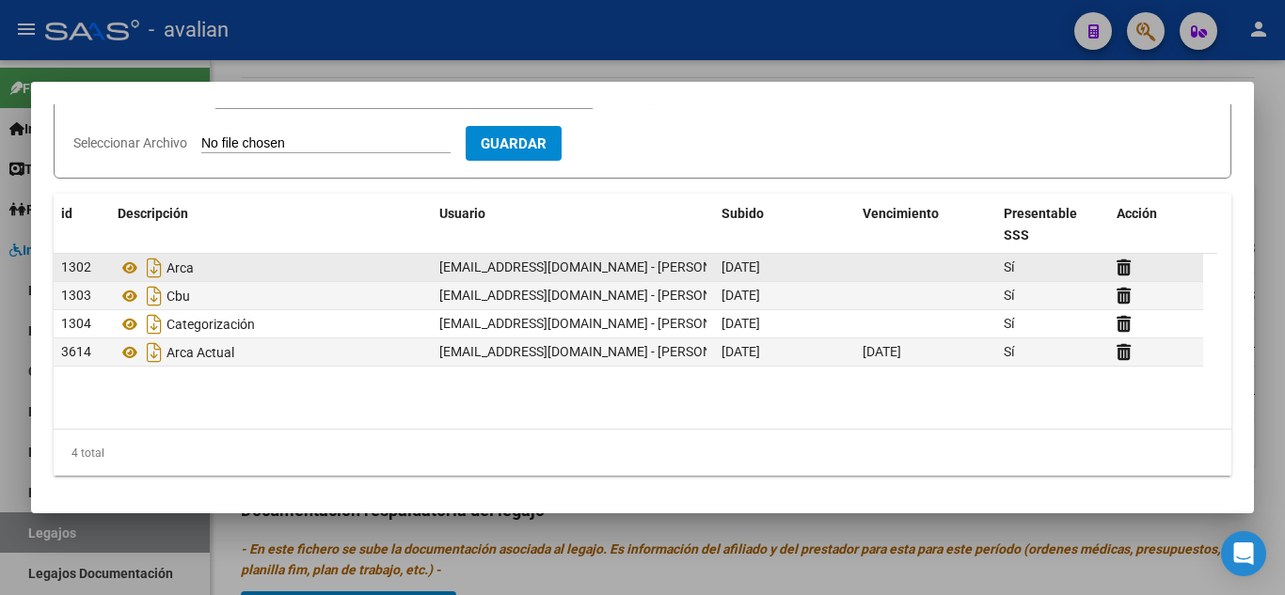
scroll to position [0, 0]
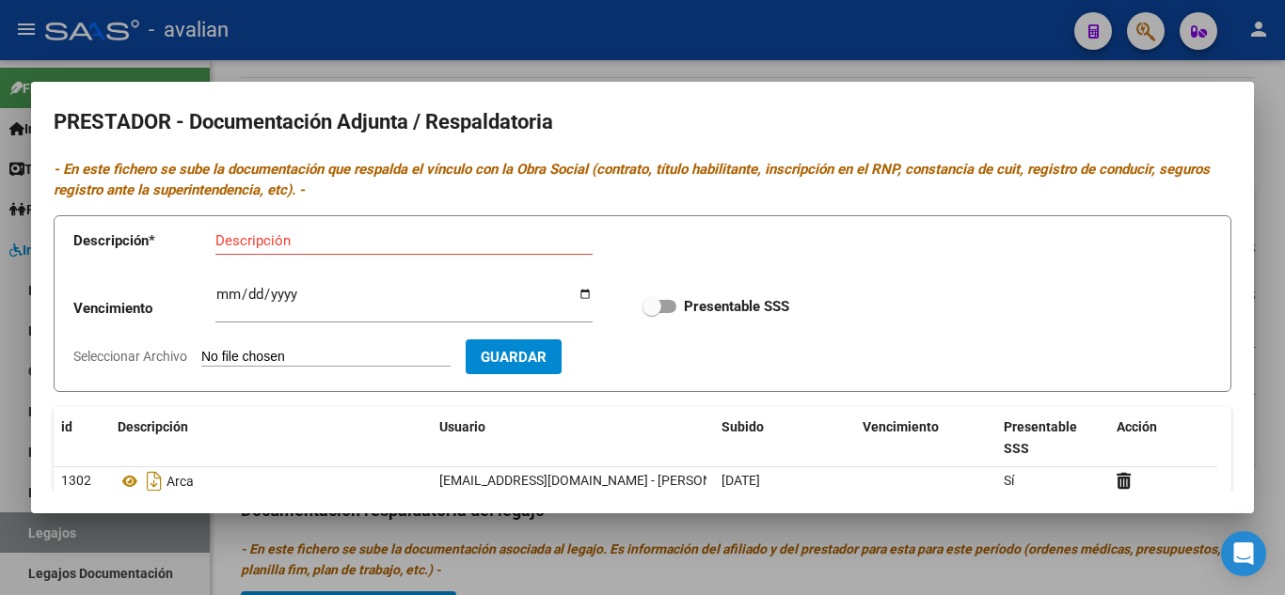
click at [837, 63] on div at bounding box center [642, 297] width 1285 height 595
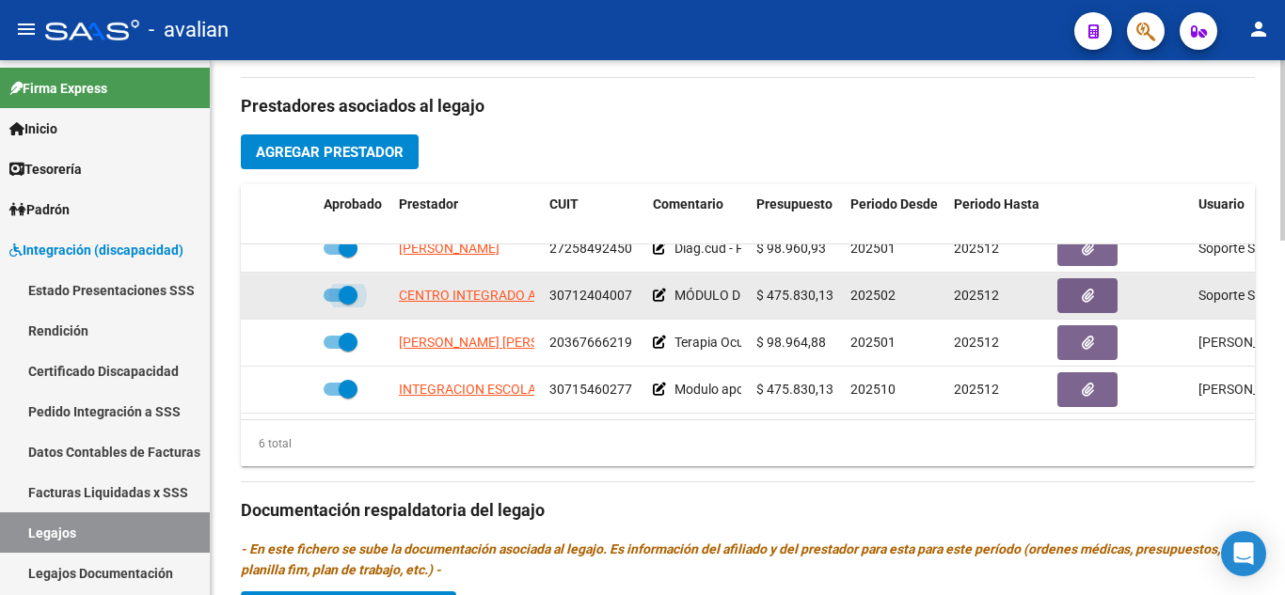
click at [330, 284] on label at bounding box center [341, 295] width 34 height 23
click at [332, 302] on input "checkbox" at bounding box center [332, 302] width 1 height 1
checkbox input "false"
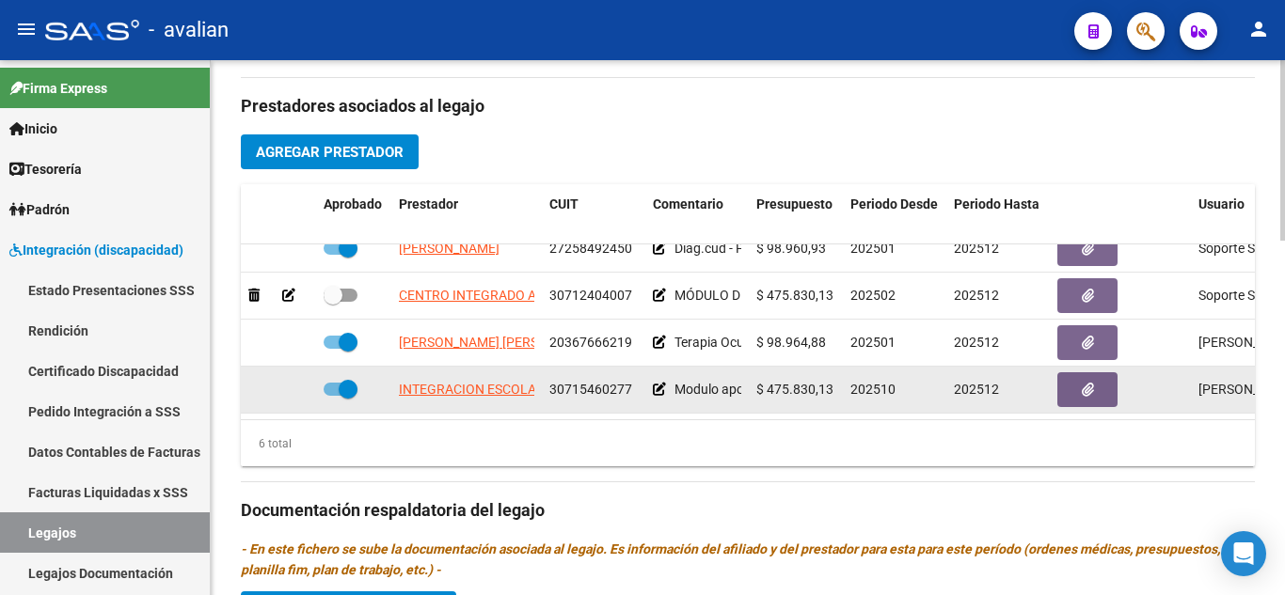
scroll to position [752, 0]
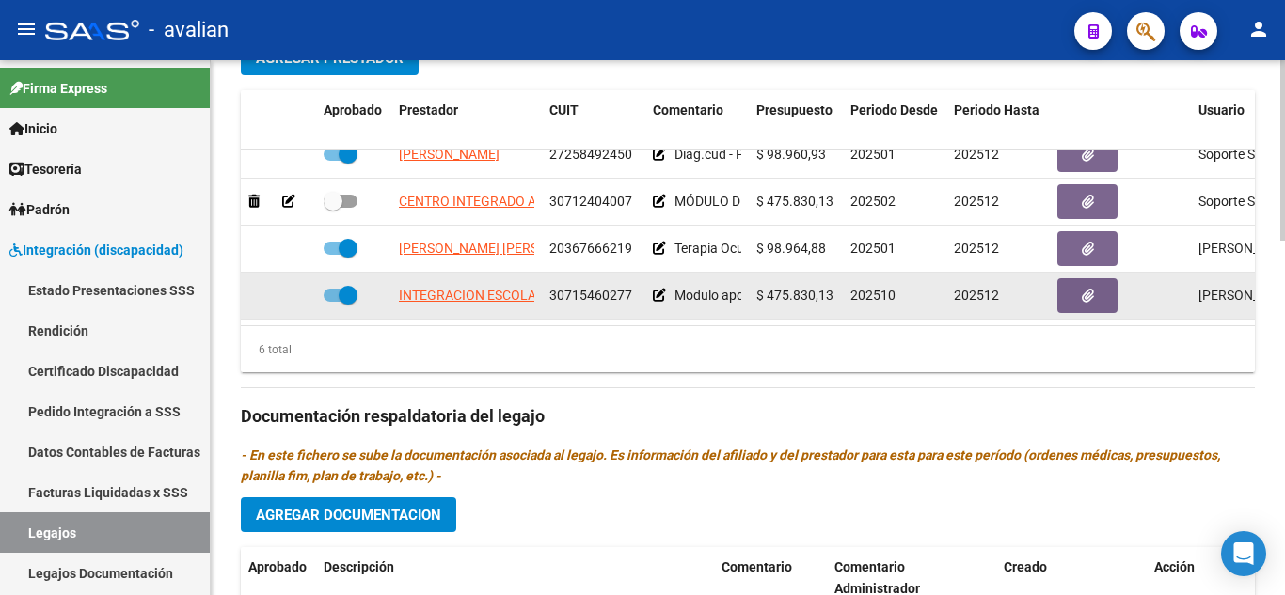
drag, startPoint x: 546, startPoint y: 277, endPoint x: 637, endPoint y: 284, distance: 90.5
click at [637, 284] on datatable-body-cell "30715460277" at bounding box center [593, 296] width 103 height 46
copy span "30715460277"
click at [1096, 278] on button "button" at bounding box center [1087, 295] width 60 height 35
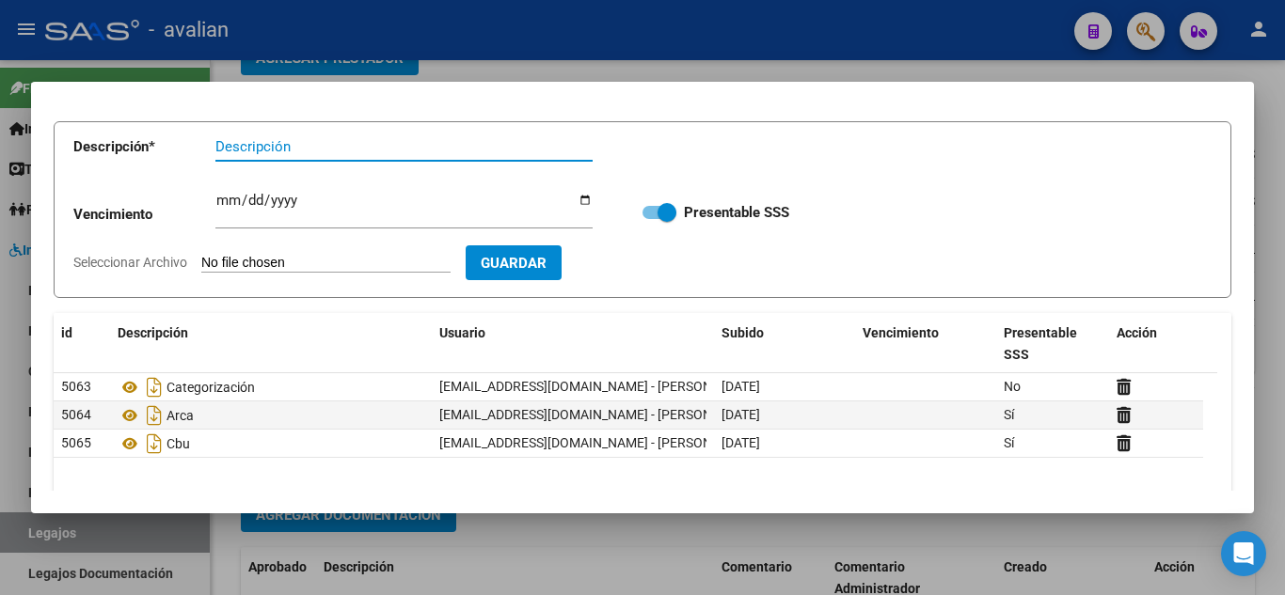
scroll to position [188, 0]
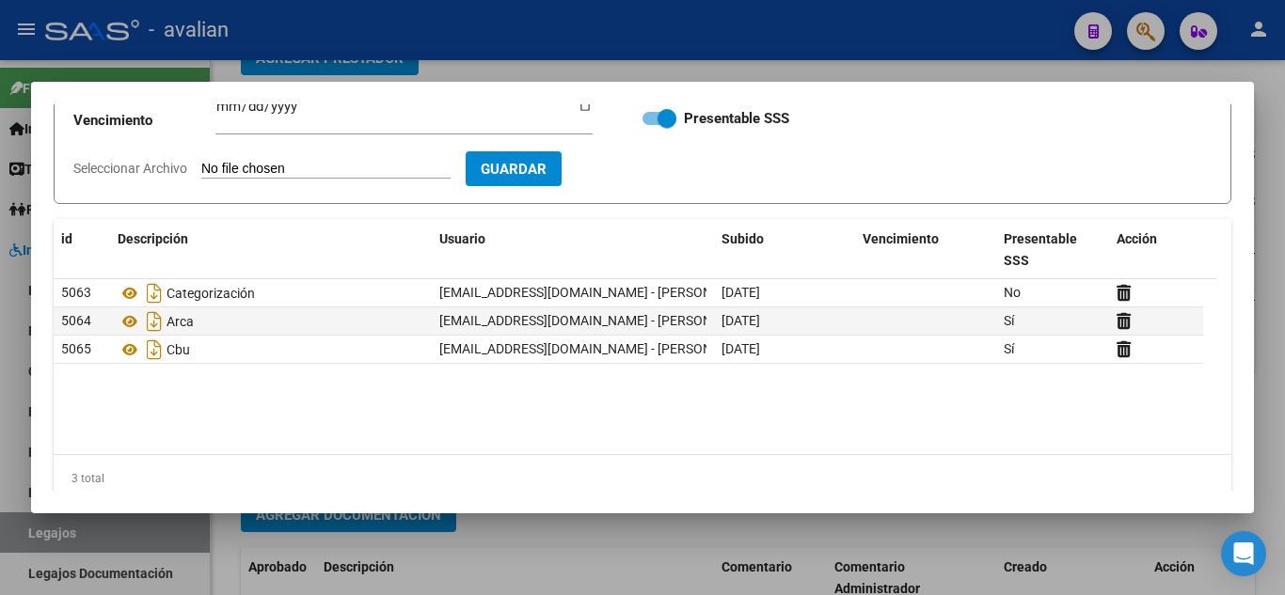
click at [823, 67] on div at bounding box center [642, 297] width 1285 height 595
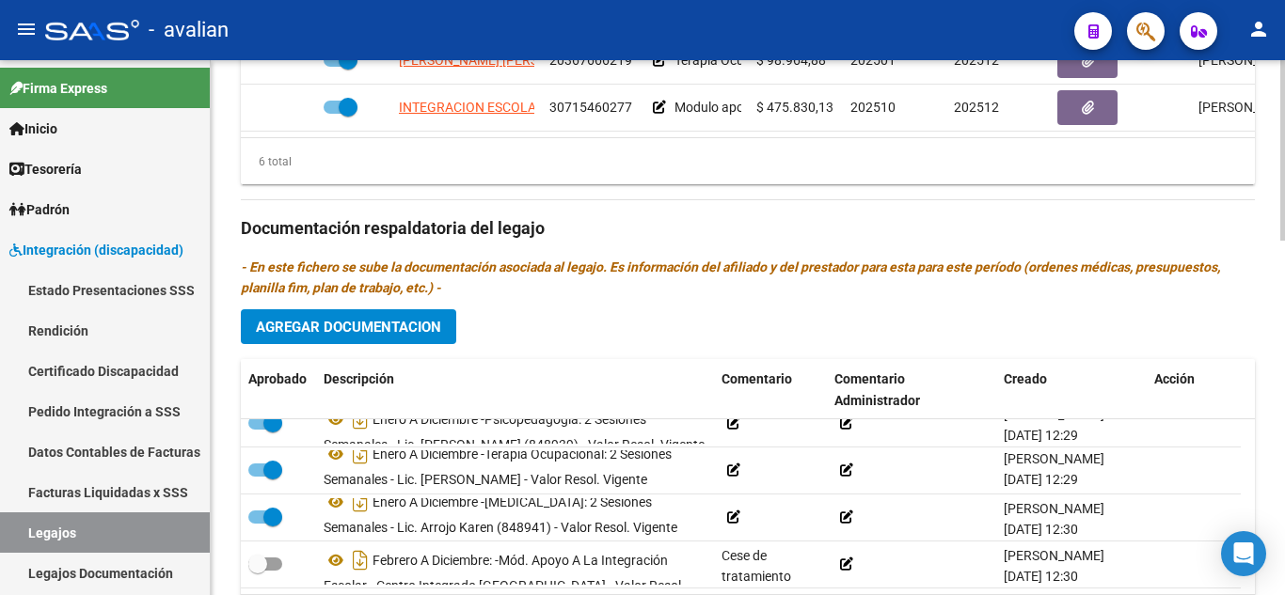
scroll to position [1035, 0]
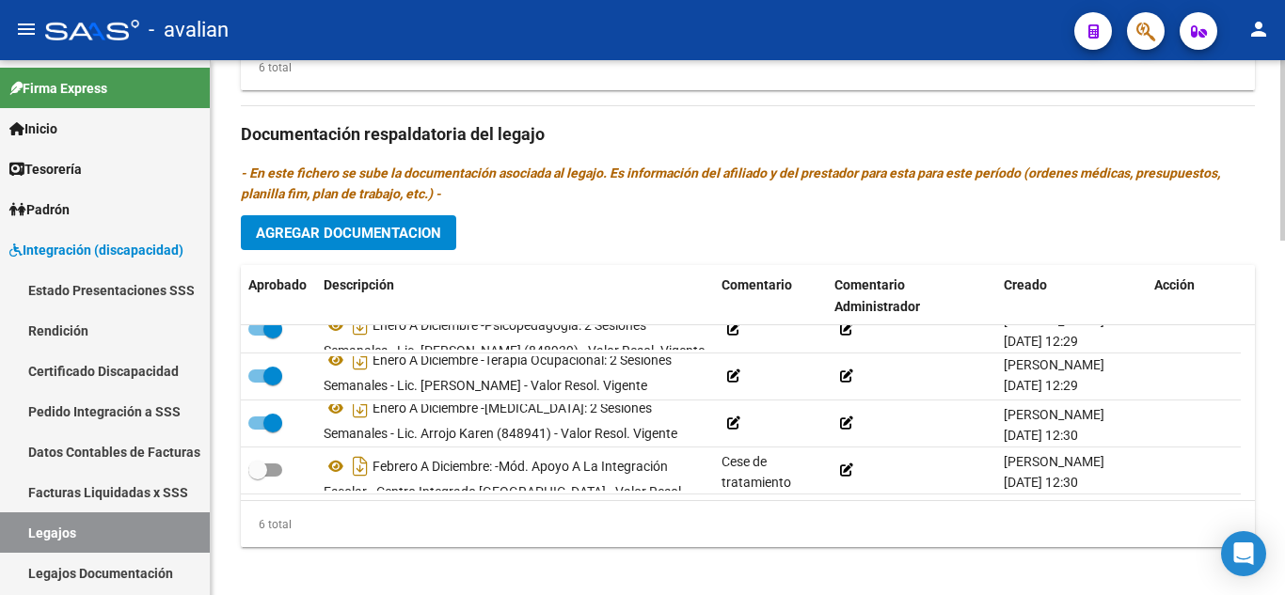
click at [354, 232] on span "Agregar Documentacion" at bounding box center [348, 233] width 185 height 17
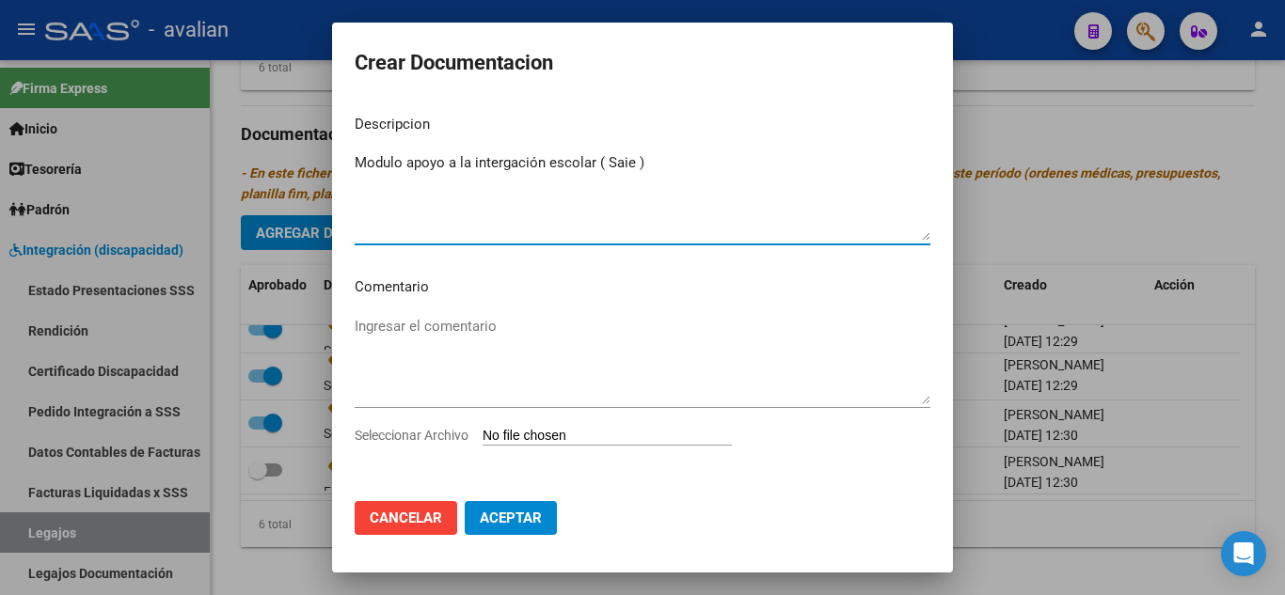
click at [403, 155] on textarea "Modulo apoyo a la intergación escolar ( Saie )" at bounding box center [643, 196] width 576 height 88
click at [357, 161] on textarea "Modulo apoyo a la intergación escolar ( Saie )" at bounding box center [643, 196] width 576 height 88
click at [383, 168] on textarea "NUevo prestador desde Octubre. Modulo apoyo a la intergación escolar ( Saie )" at bounding box center [643, 196] width 576 height 88
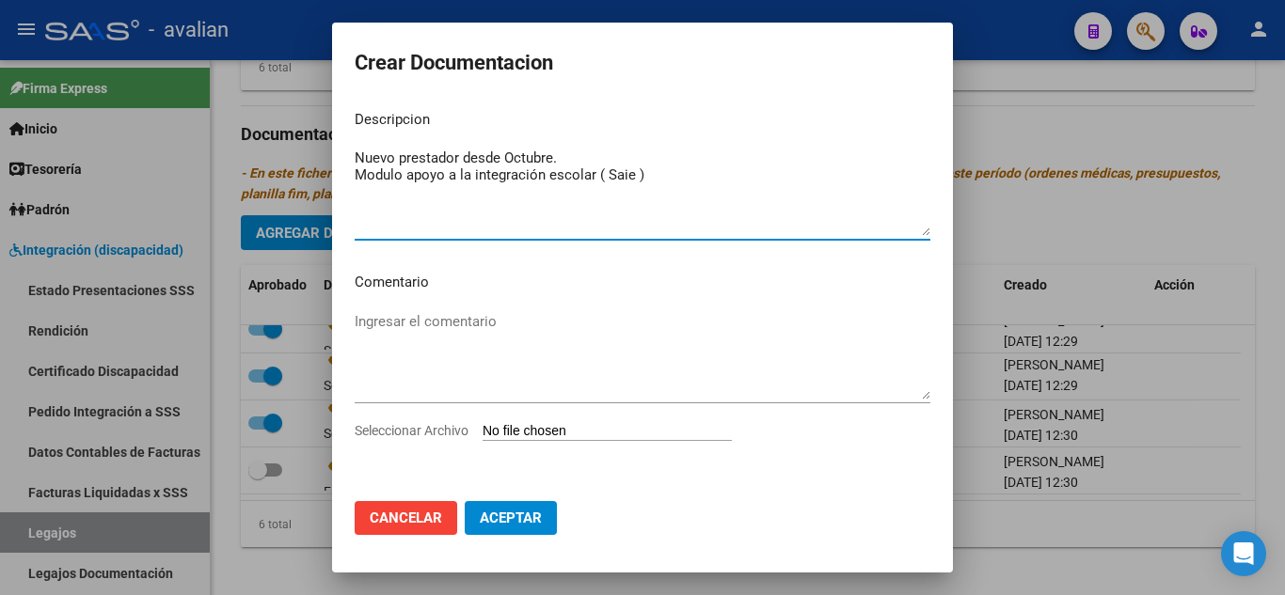
type textarea "Nuevo prestador desde Octubre. Modulo apoyo a la integración escolar ( Saie )"
click at [616, 422] on app-file-uploader "Seleccionar Archivo" at bounding box center [551, 430] width 392 height 17
click at [590, 434] on input "Seleccionar Archivo" at bounding box center [606, 432] width 249 height 18
type input "C:\fakepath\Nota de Cese_merged.pdf"
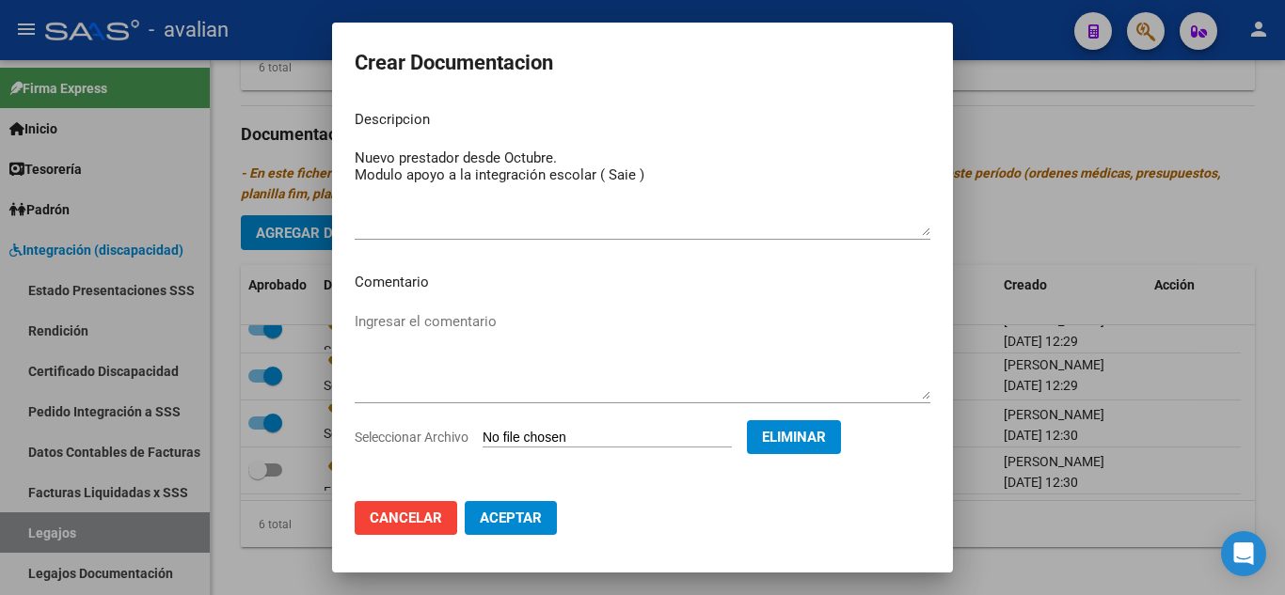
click at [538, 509] on button "Aceptar" at bounding box center [511, 518] width 92 height 34
checkbox input "true"
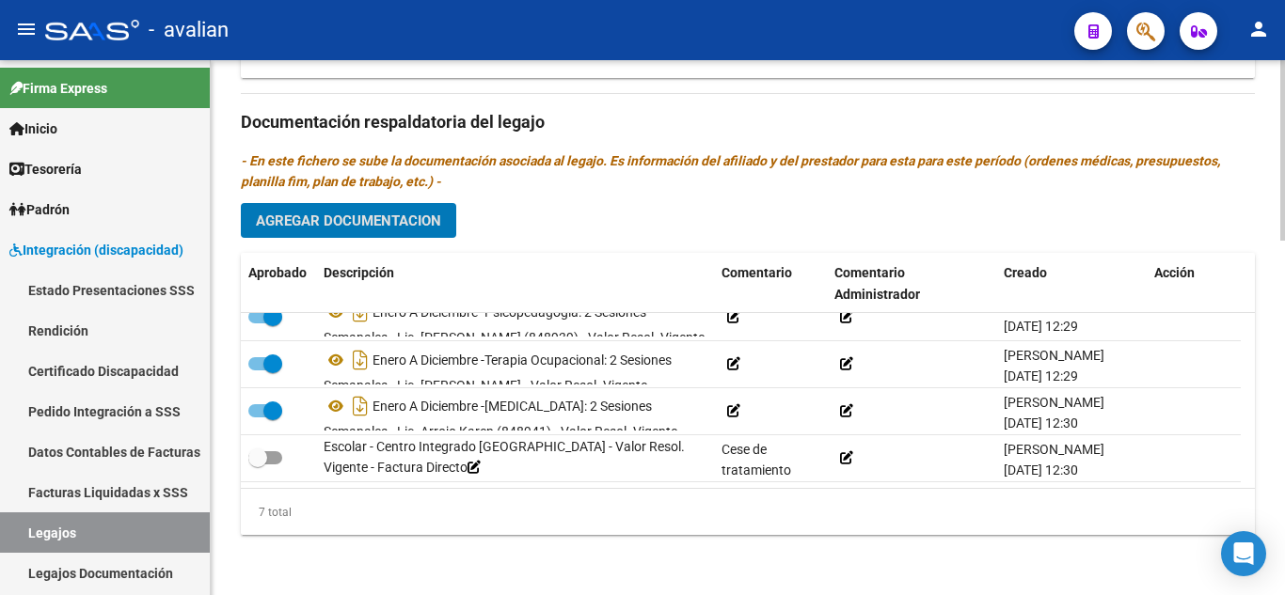
scroll to position [0, 0]
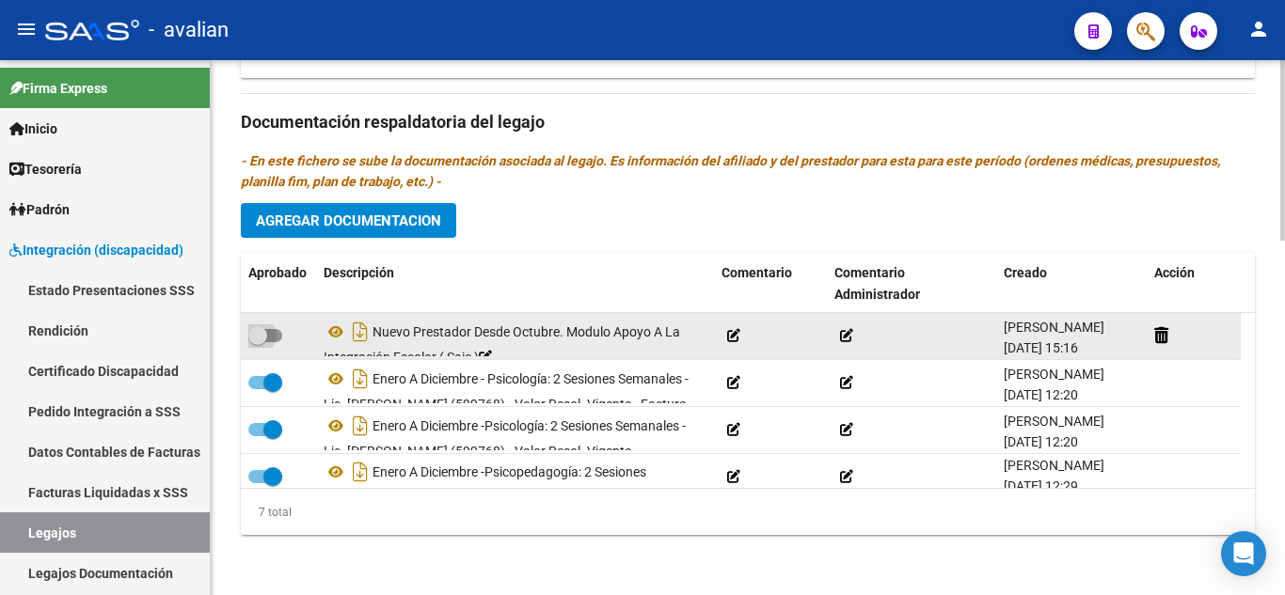
click at [281, 338] on label at bounding box center [265, 335] width 34 height 23
click at [258, 342] on input "checkbox" at bounding box center [257, 342] width 1 height 1
checkbox input "true"
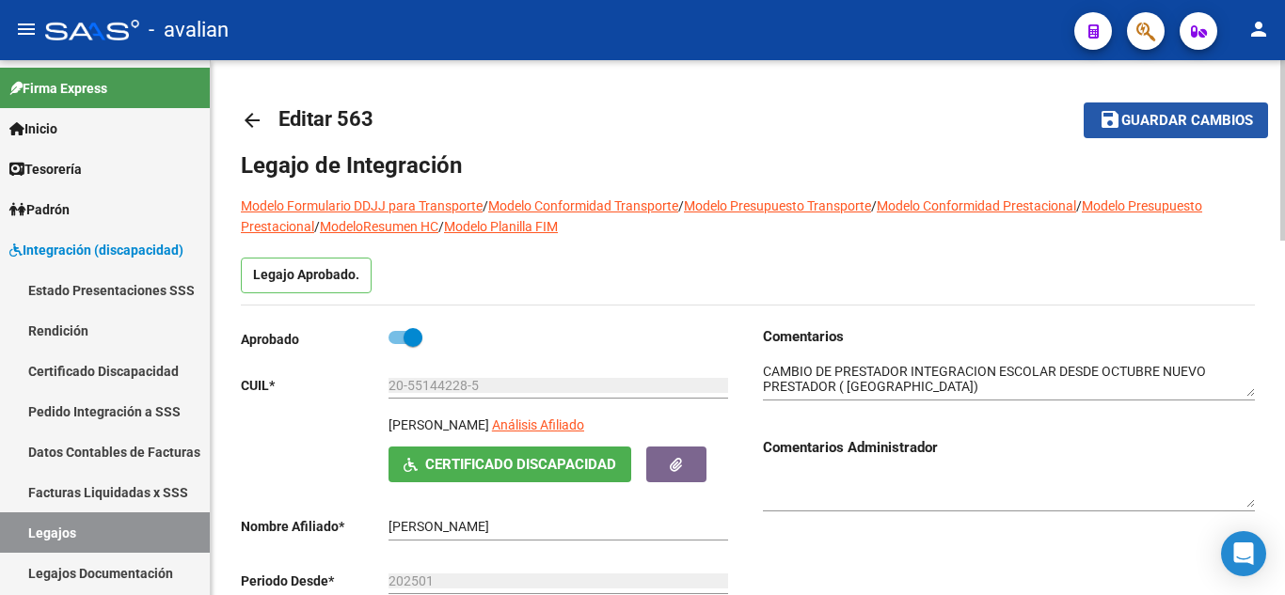
click at [1160, 131] on button "save Guardar cambios" at bounding box center [1175, 120] width 184 height 35
click at [1221, 127] on span "Guardar cambios" at bounding box center [1187, 121] width 132 height 17
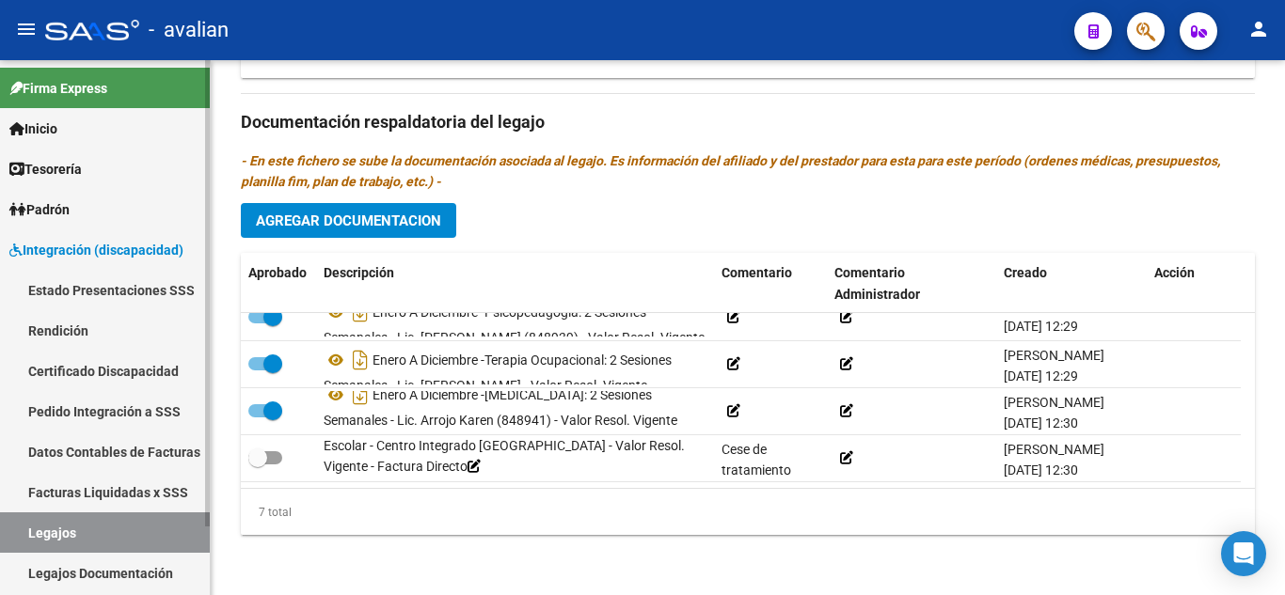
scroll to position [955, 0]
